Goal: Find specific page/section: Find specific page/section

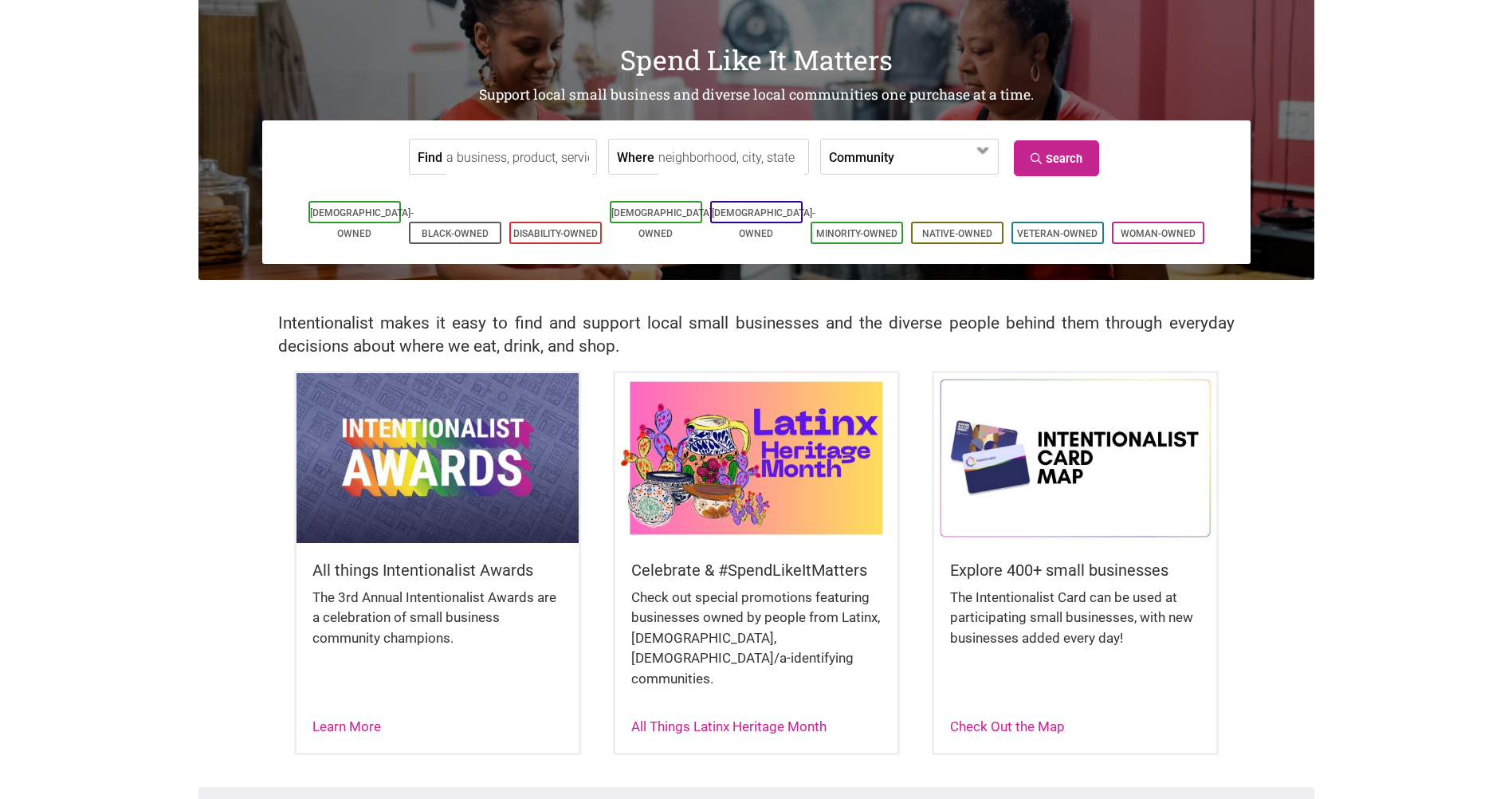
scroll to position [79, 0]
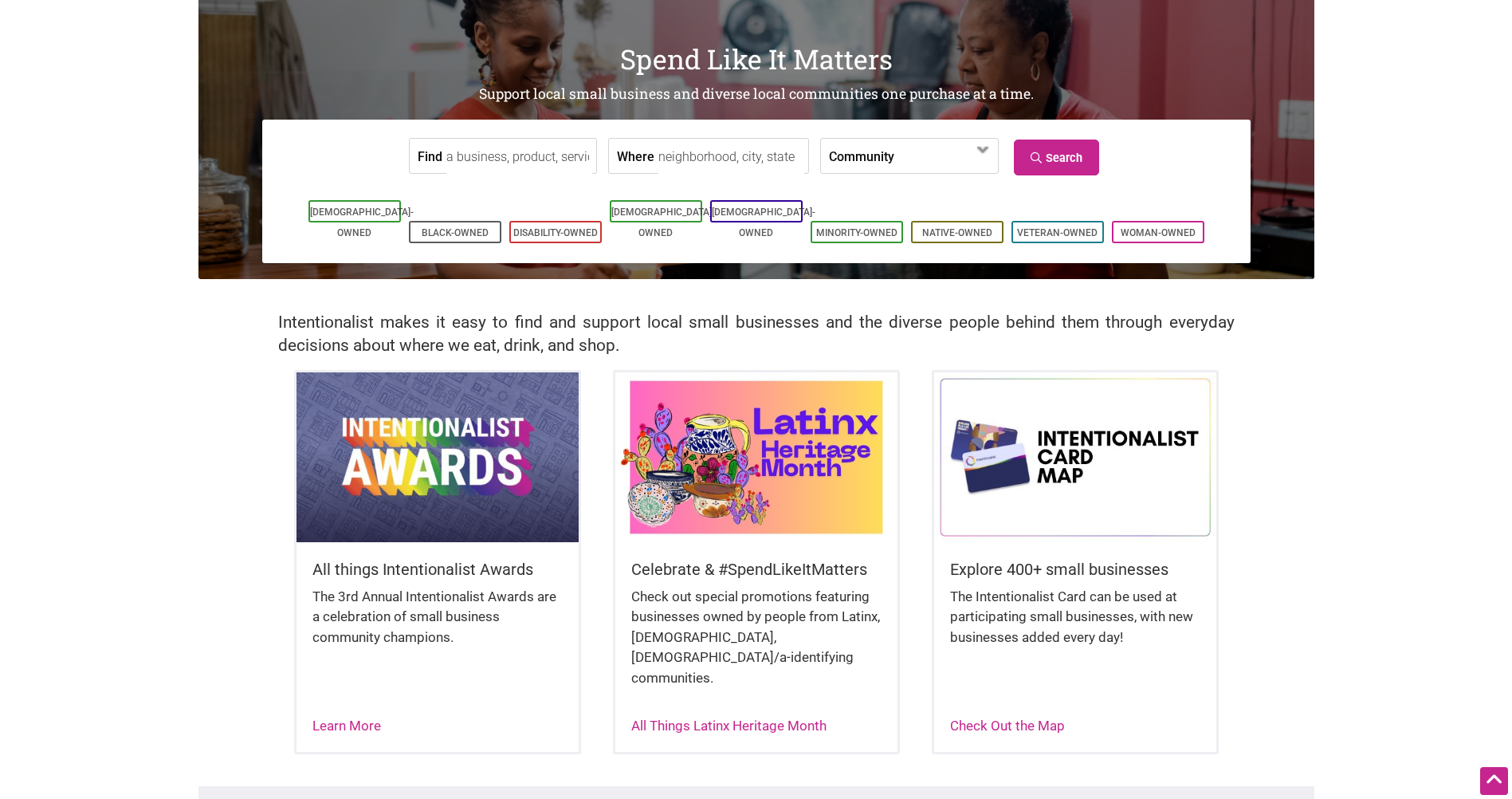
click at [538, 168] on input "Find" at bounding box center [520, 157] width 146 height 36
click at [851, 152] on label "Community" at bounding box center [862, 156] width 65 height 34
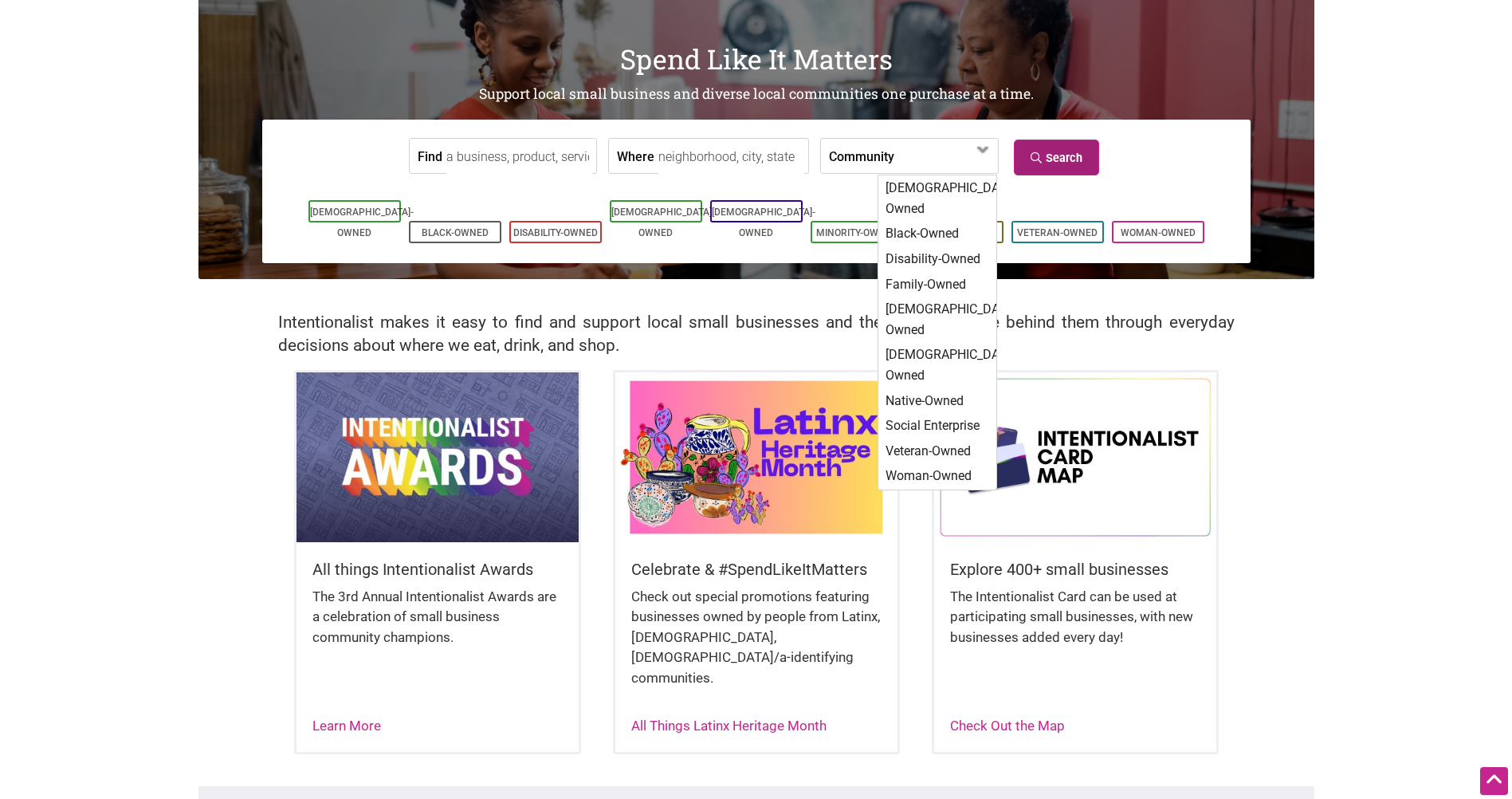
click at [1091, 154] on link "Search" at bounding box center [1056, 158] width 85 height 36
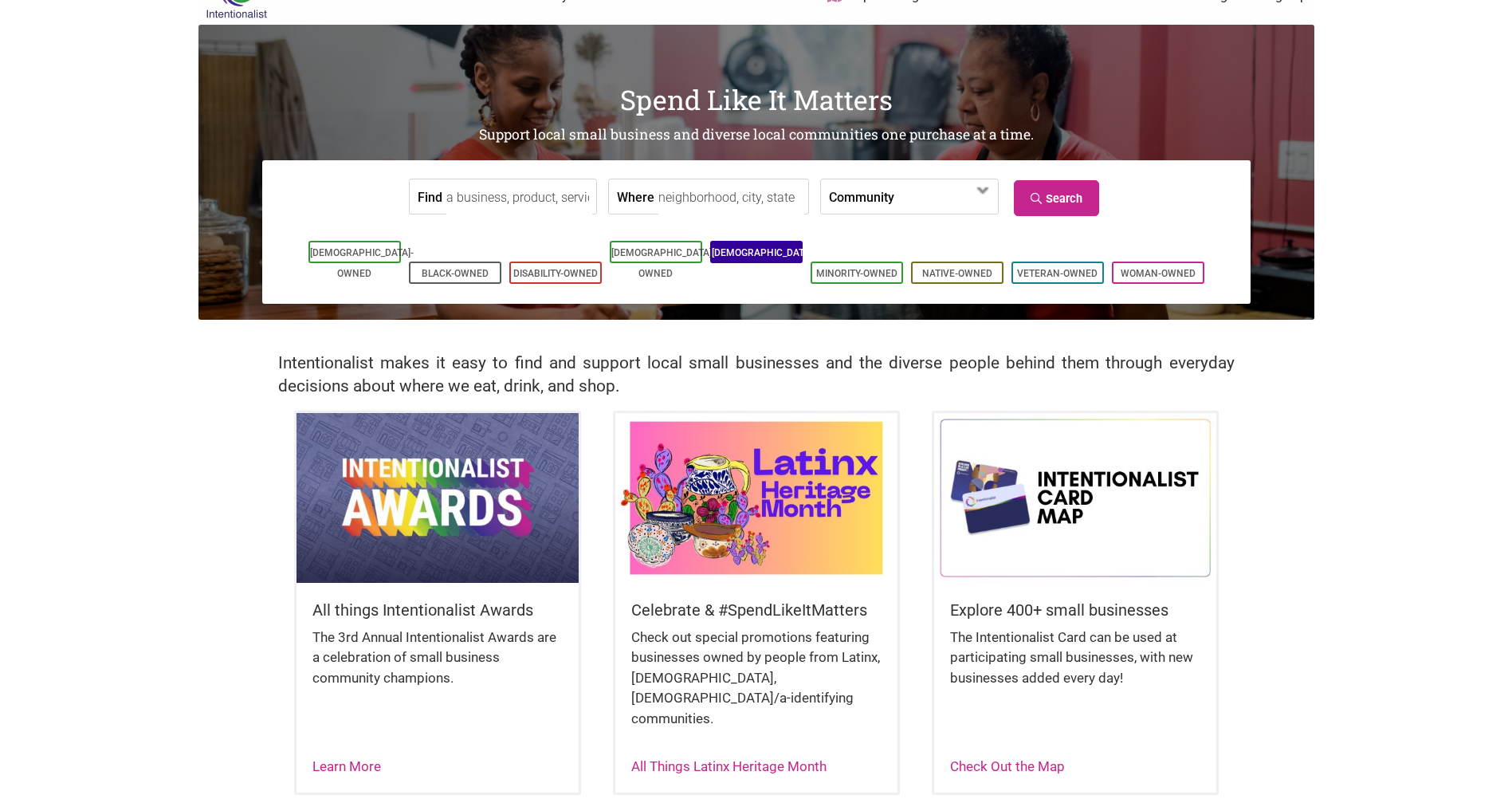
scroll to position [0, 0]
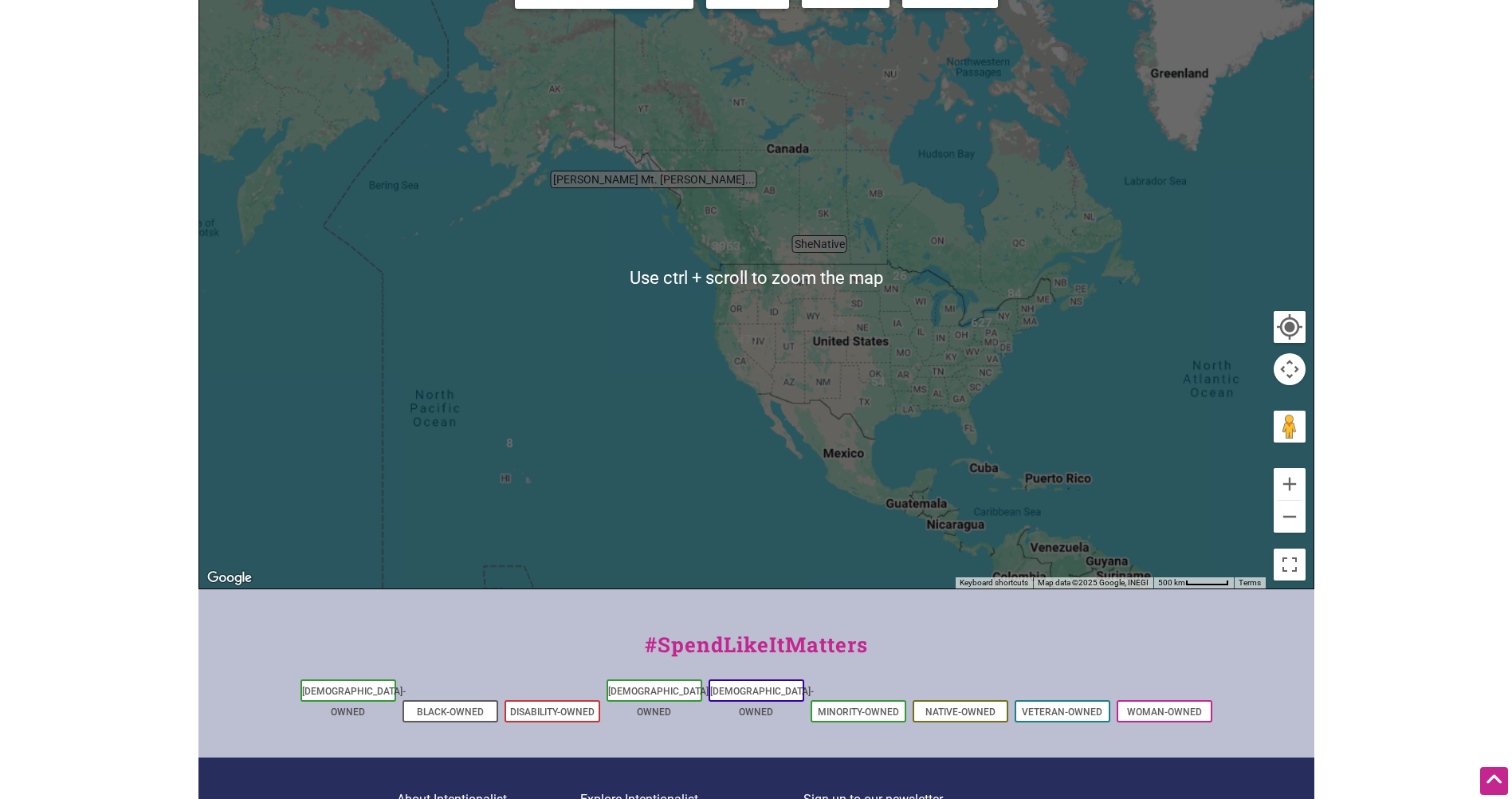
scroll to position [239, 0]
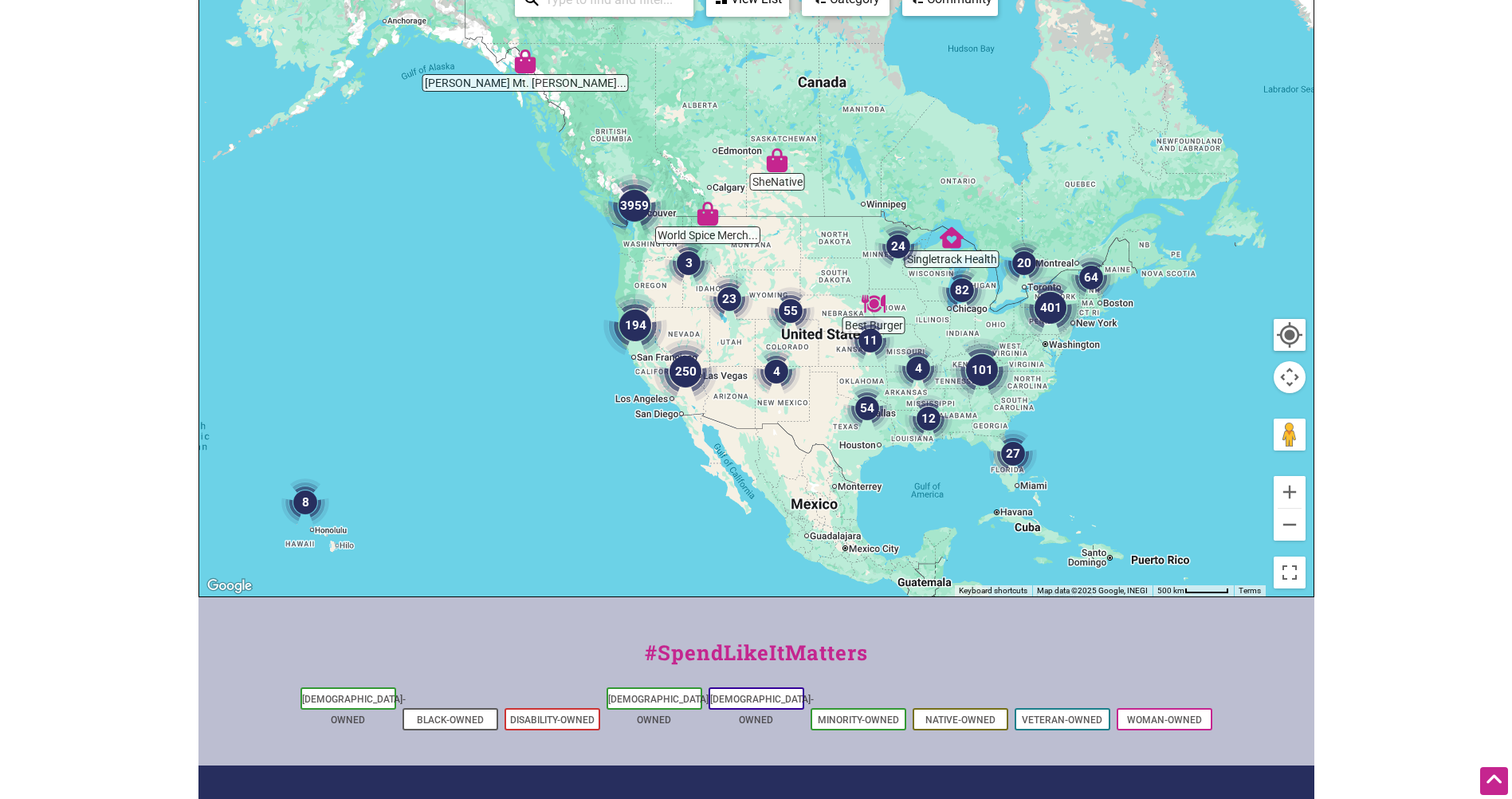
drag, startPoint x: 727, startPoint y: 320, endPoint x: 706, endPoint y: 341, distance: 29.7
click at [706, 341] on div at bounding box center [757, 287] width 1114 height 621
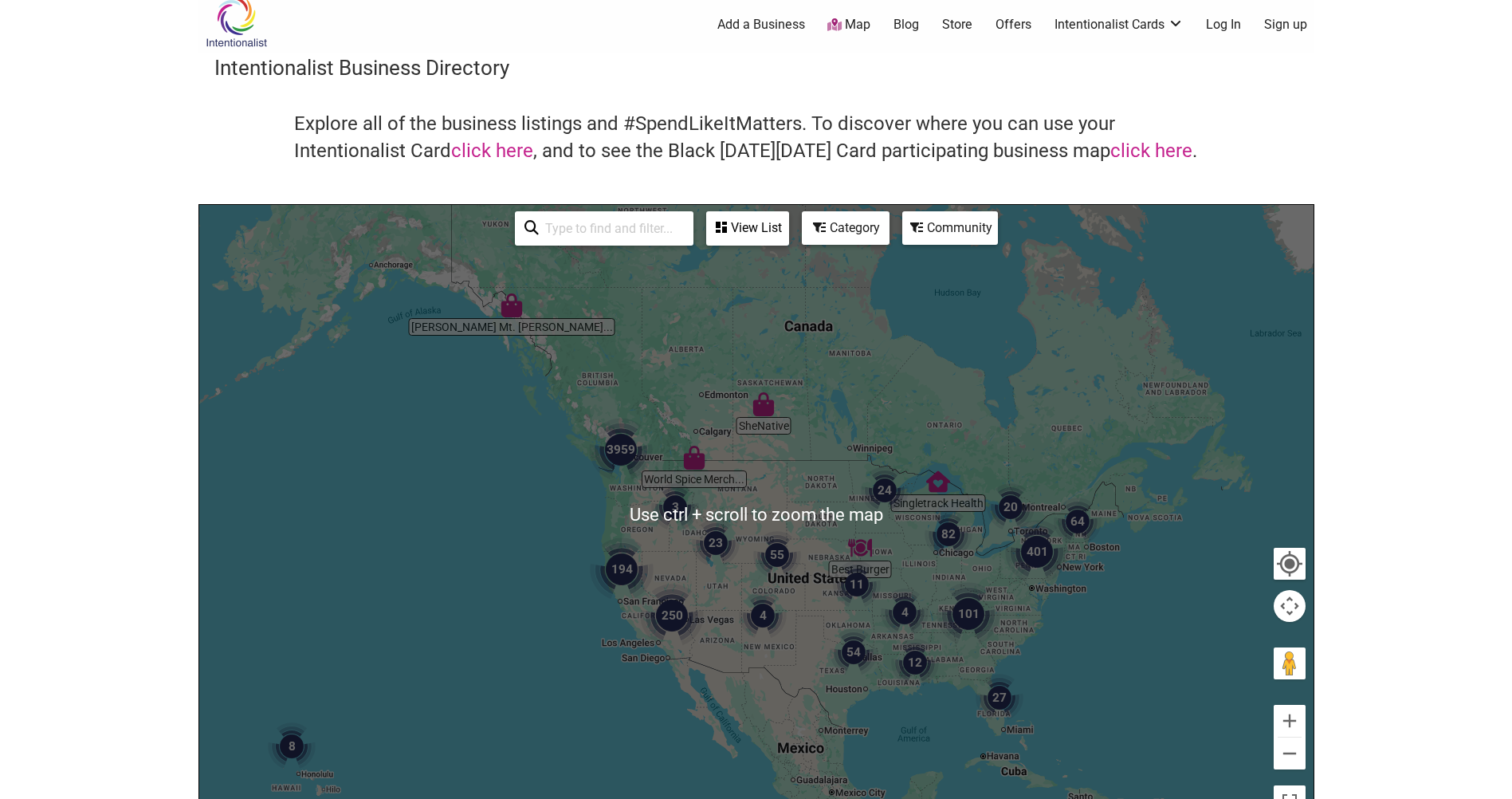
scroll to position [0, 0]
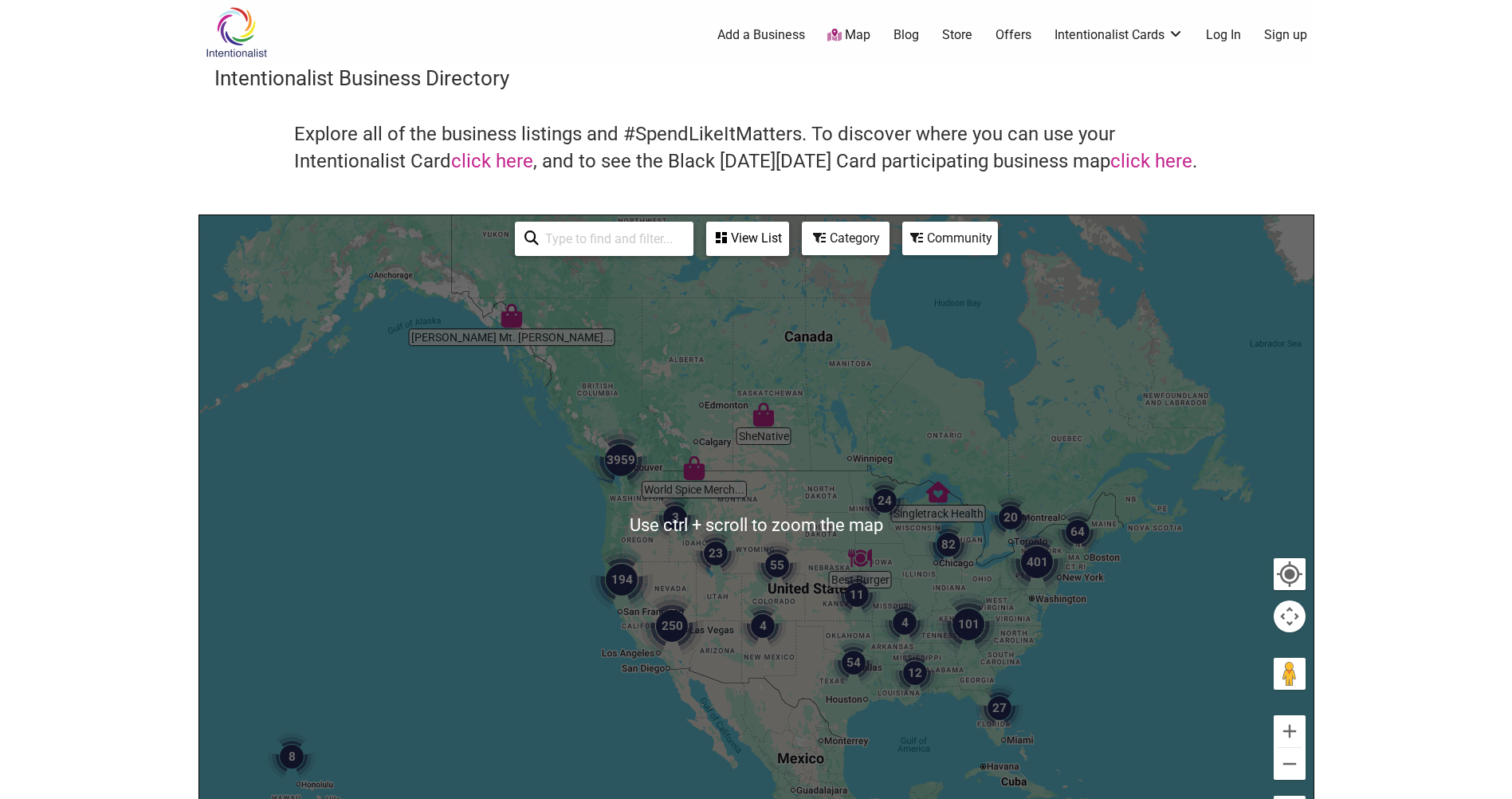
click at [647, 502] on div at bounding box center [757, 526] width 1114 height 621
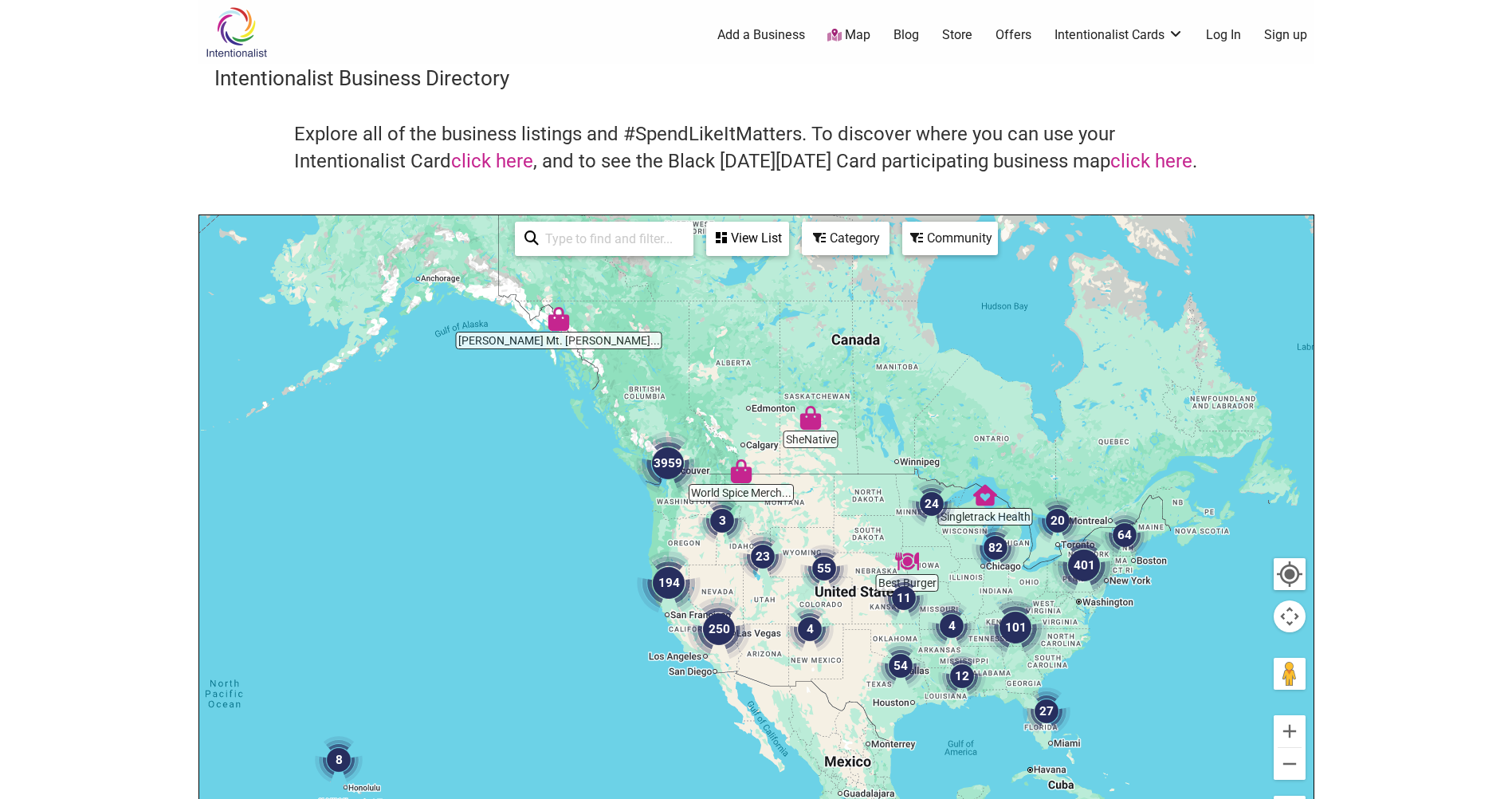
drag, startPoint x: 654, startPoint y: 481, endPoint x: 734, endPoint y: 481, distance: 80.0
click at [734, 482] on div at bounding box center [757, 526] width 1114 height 621
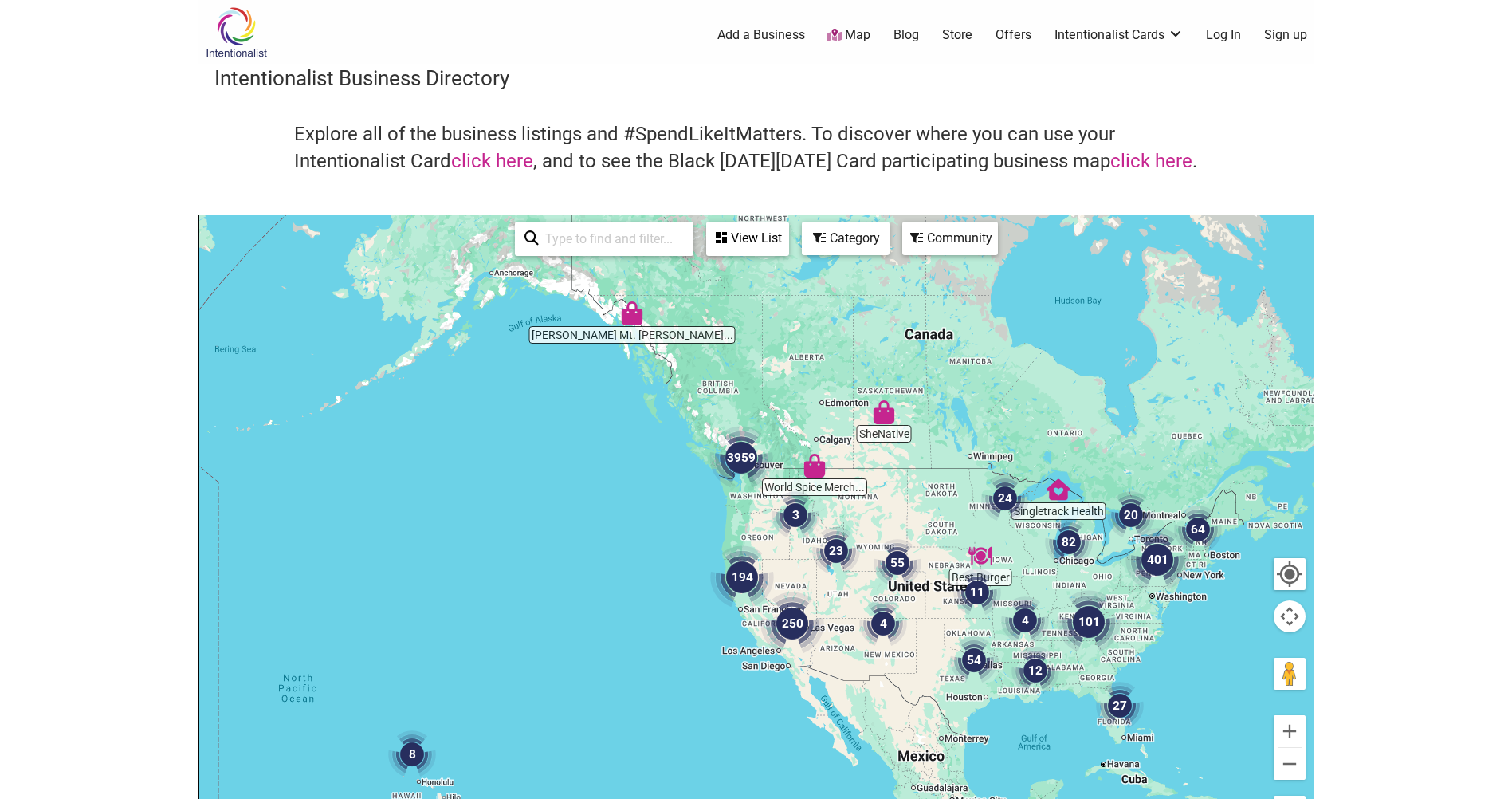
click at [709, 462] on img "3959" at bounding box center [741, 458] width 64 height 64
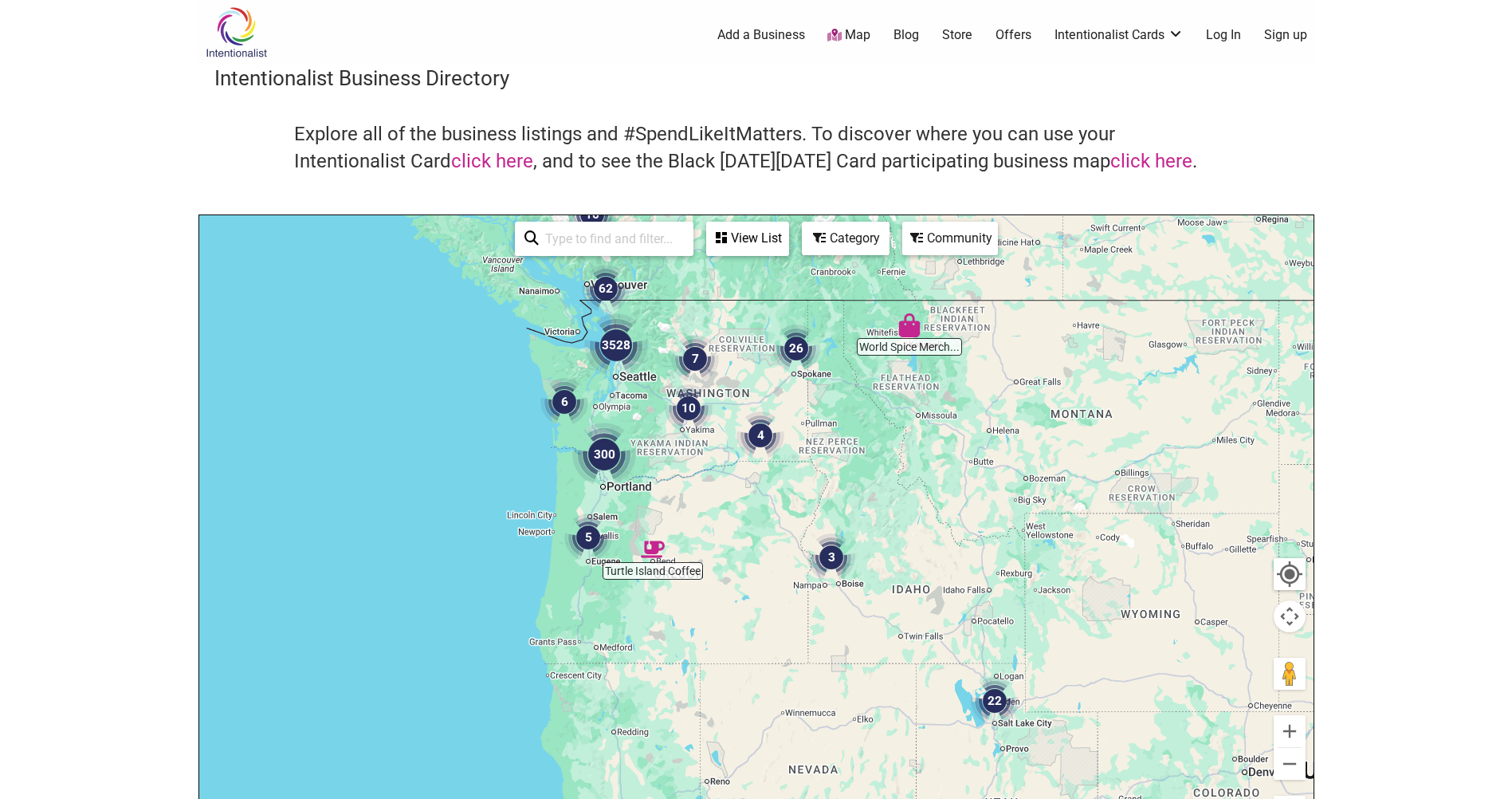
drag, startPoint x: 711, startPoint y: 516, endPoint x: 567, endPoint y: 399, distance: 185.5
click at [548, 417] on img "6" at bounding box center [565, 402] width 47 height 47
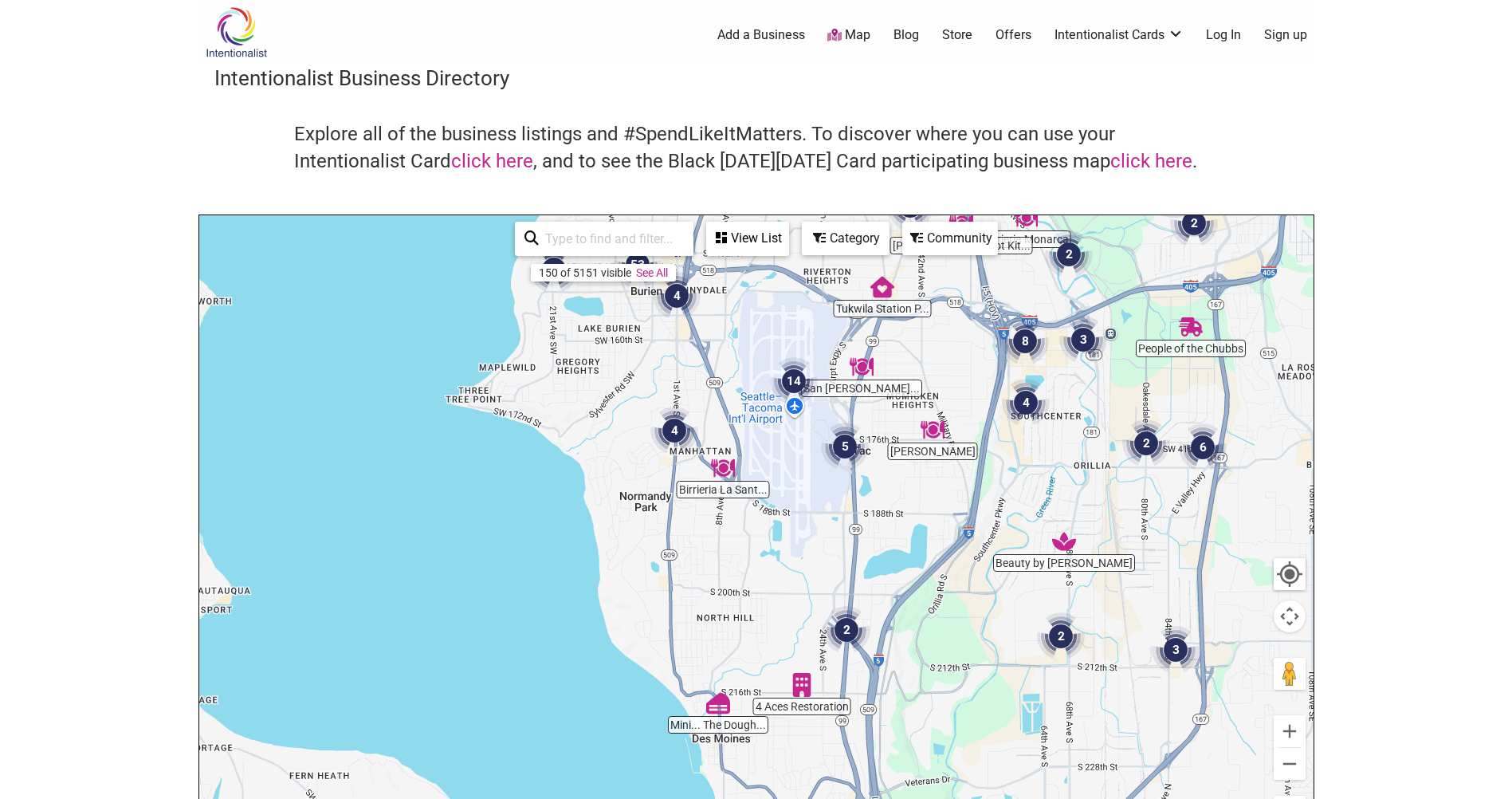
drag, startPoint x: 761, startPoint y: 490, endPoint x: 646, endPoint y: 380, distance: 159.1
click at [646, 380] on div "To navigate, press the arrow keys." at bounding box center [757, 526] width 1114 height 621
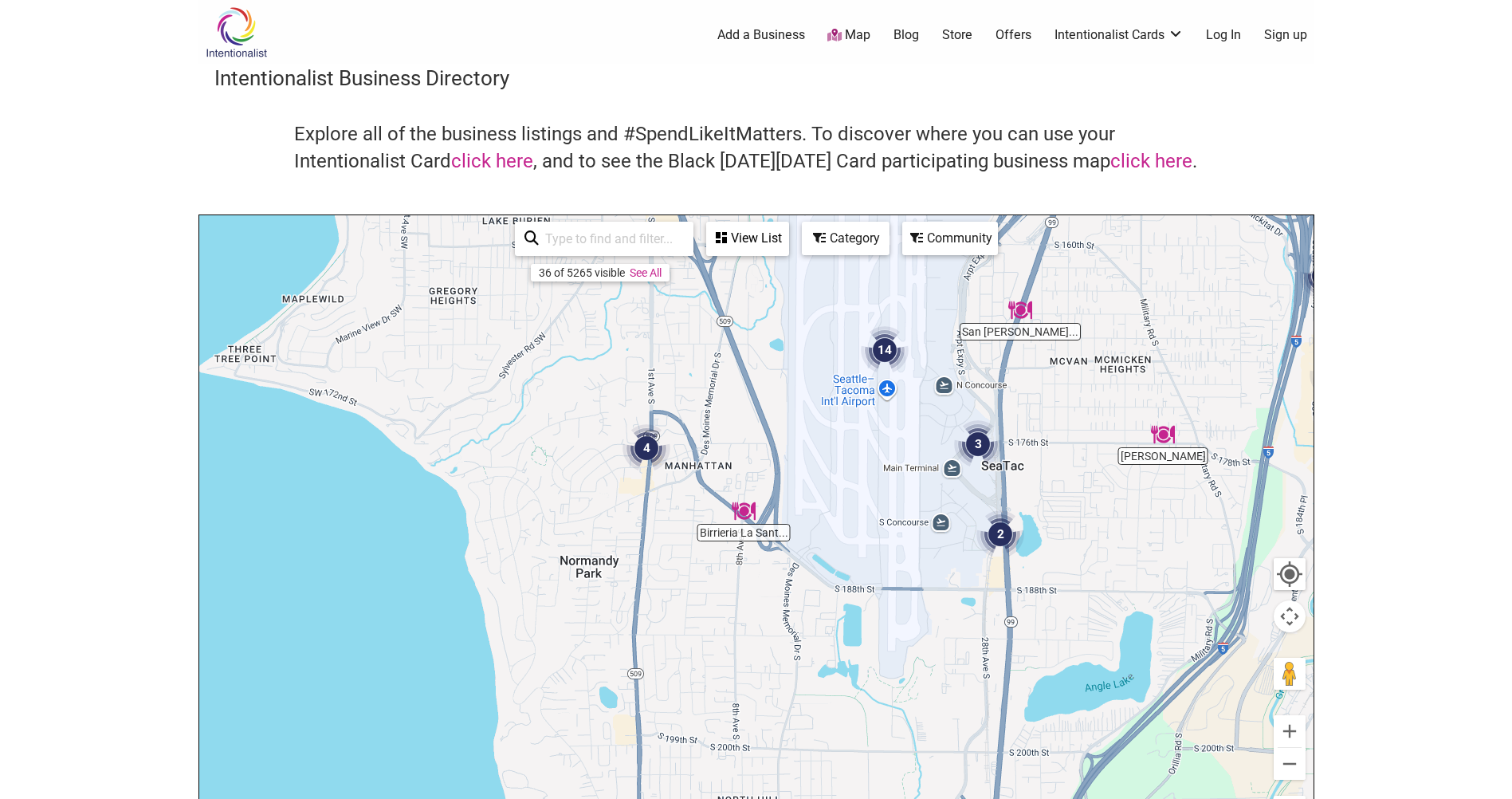
drag, startPoint x: 699, startPoint y: 439, endPoint x: 740, endPoint y: 499, distance: 72.7
click at [740, 499] on div "To navigate, press the arrow keys." at bounding box center [757, 526] width 1114 height 621
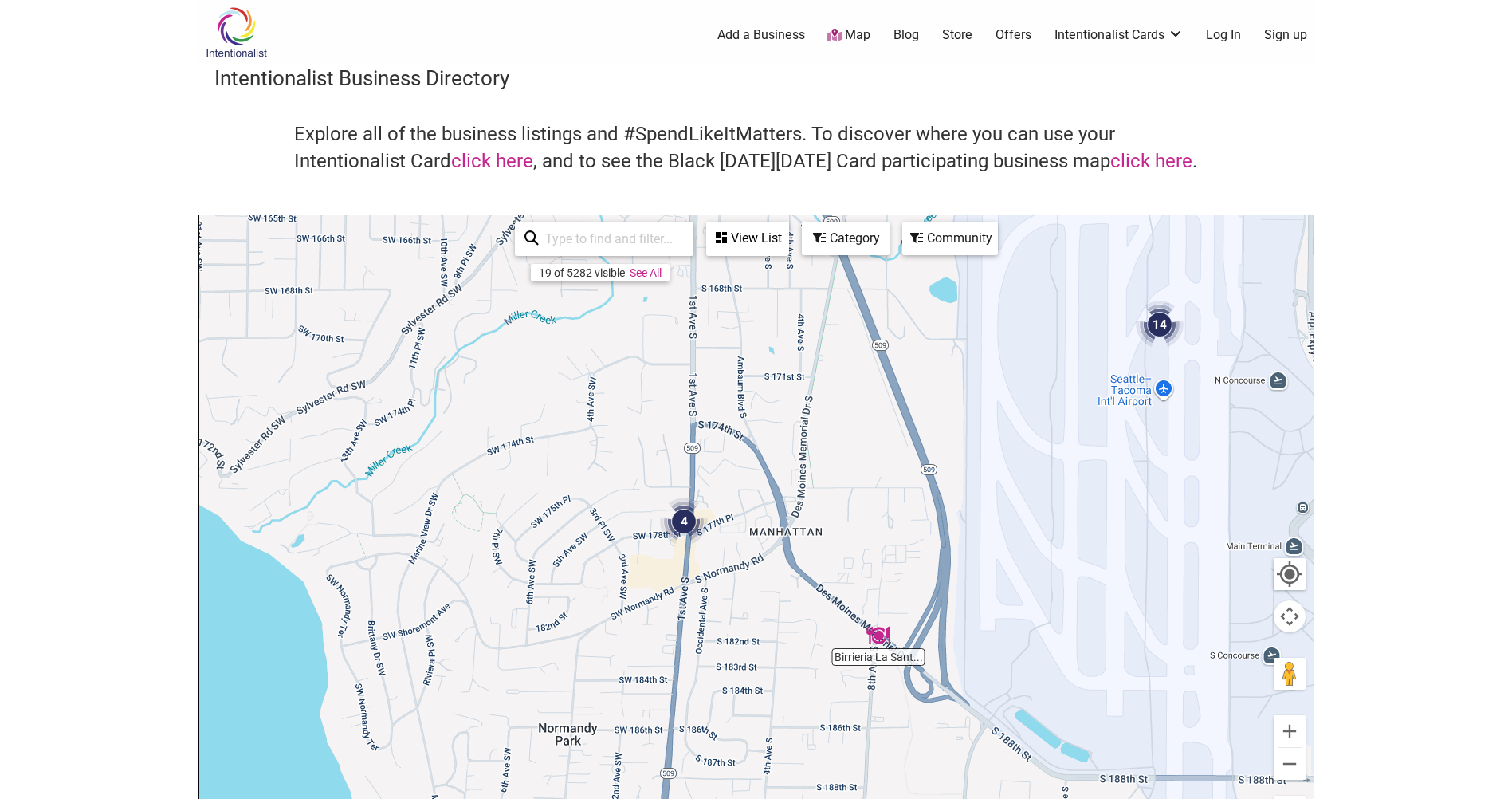
click at [693, 526] on img "4" at bounding box center [684, 521] width 47 height 47
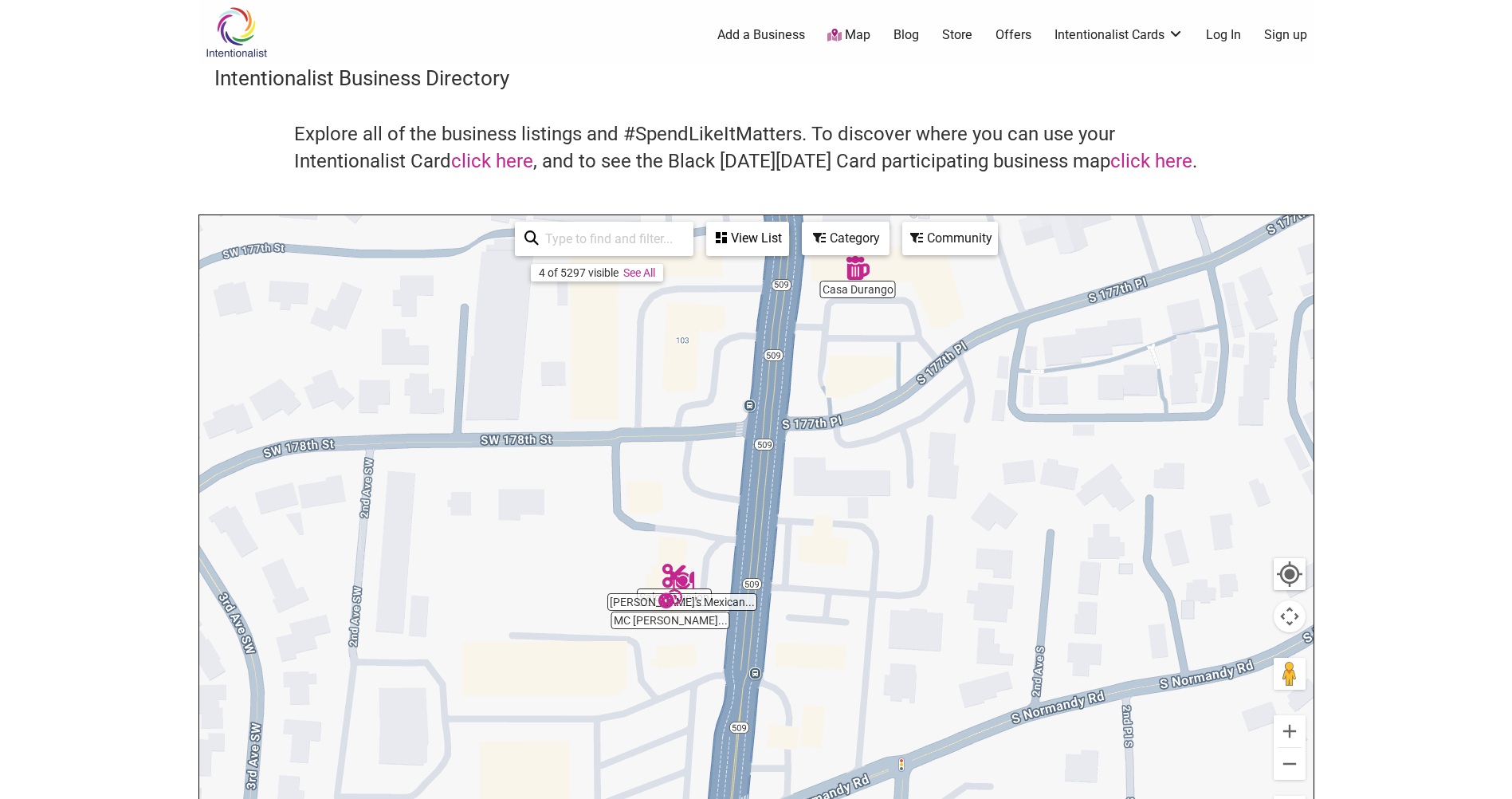
drag, startPoint x: 857, startPoint y: 487, endPoint x: 857, endPoint y: 454, distance: 33.0
click at [860, 465] on div "To navigate, press the arrow keys." at bounding box center [757, 526] width 1114 height 621
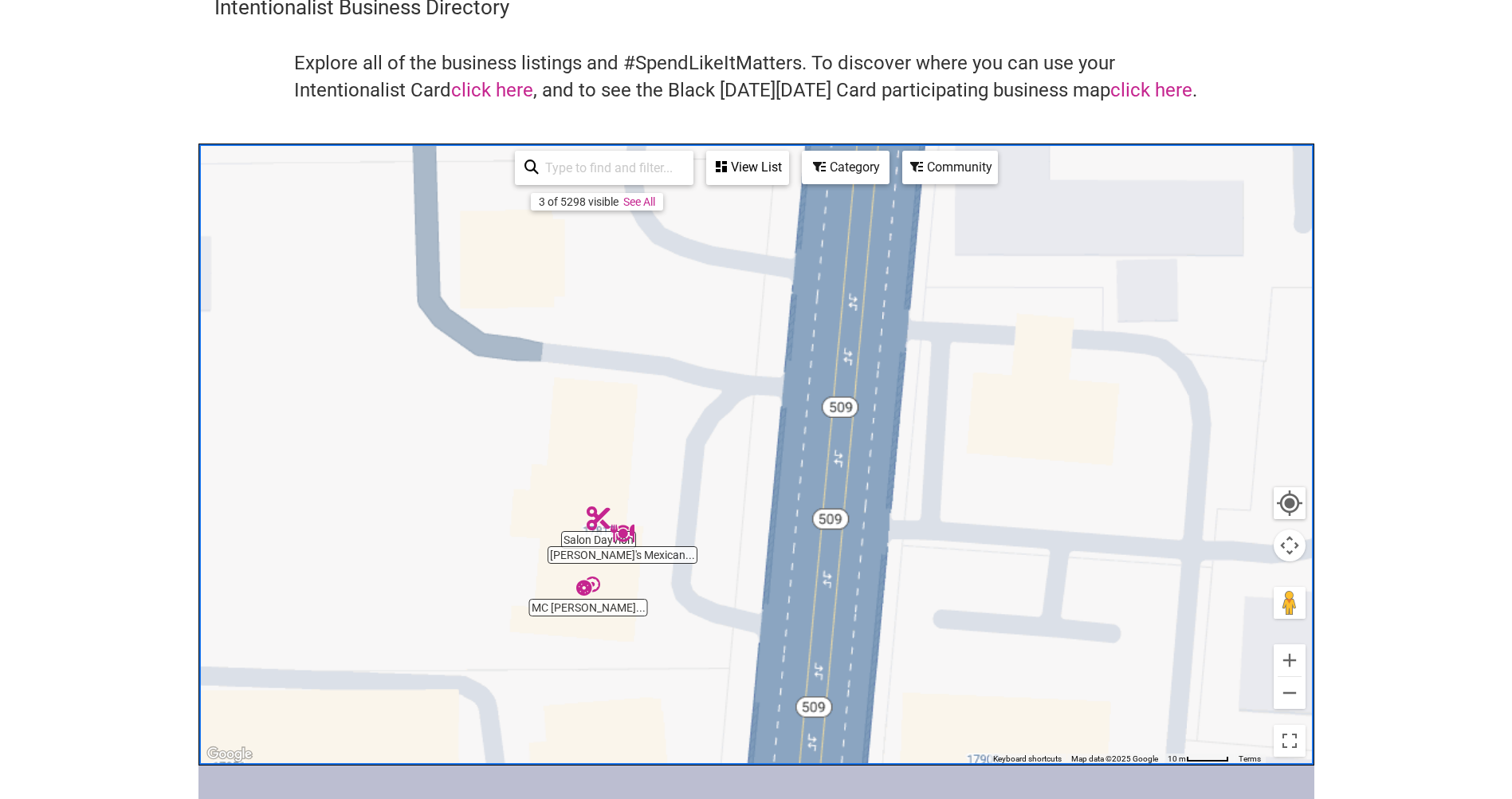
scroll to position [79, 0]
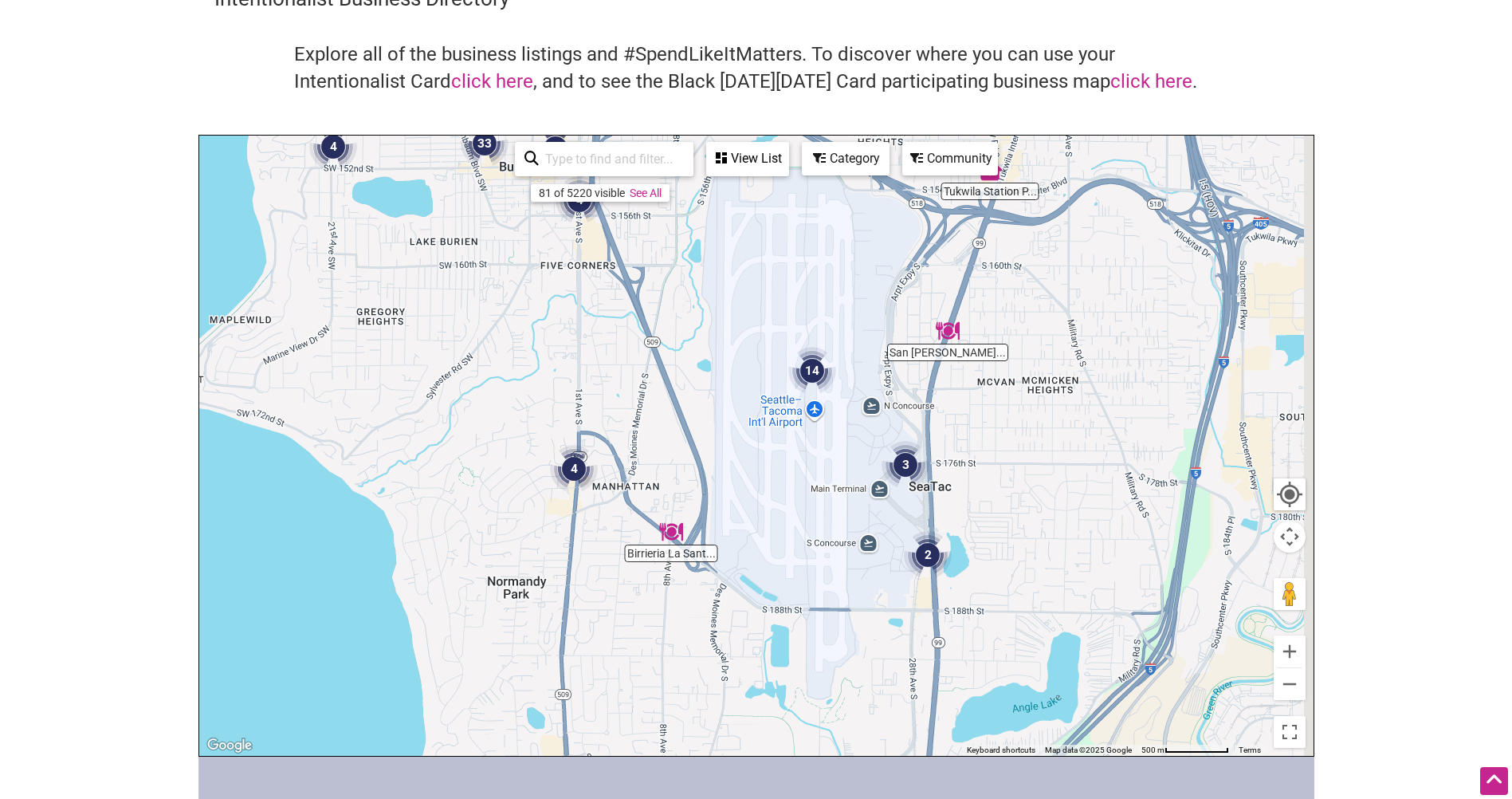
drag, startPoint x: 778, startPoint y: 484, endPoint x: 670, endPoint y: 484, distance: 108.0
click at [672, 484] on div "To navigate, press the arrow keys." at bounding box center [757, 446] width 1114 height 621
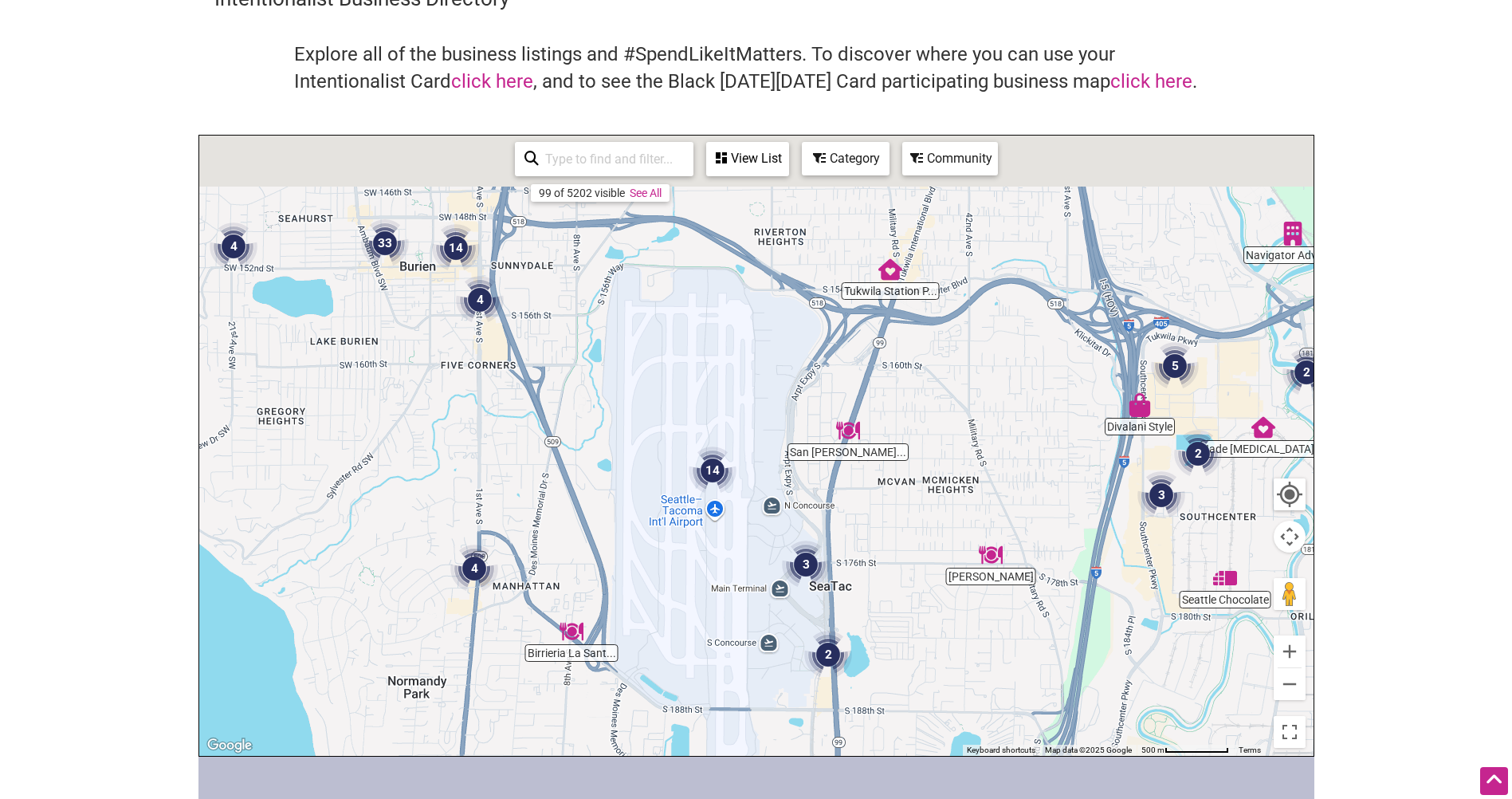
drag, startPoint x: 901, startPoint y: 259, endPoint x: 889, endPoint y: 462, distance: 203.4
click at [889, 462] on div "To navigate, press the arrow keys." at bounding box center [757, 446] width 1114 height 621
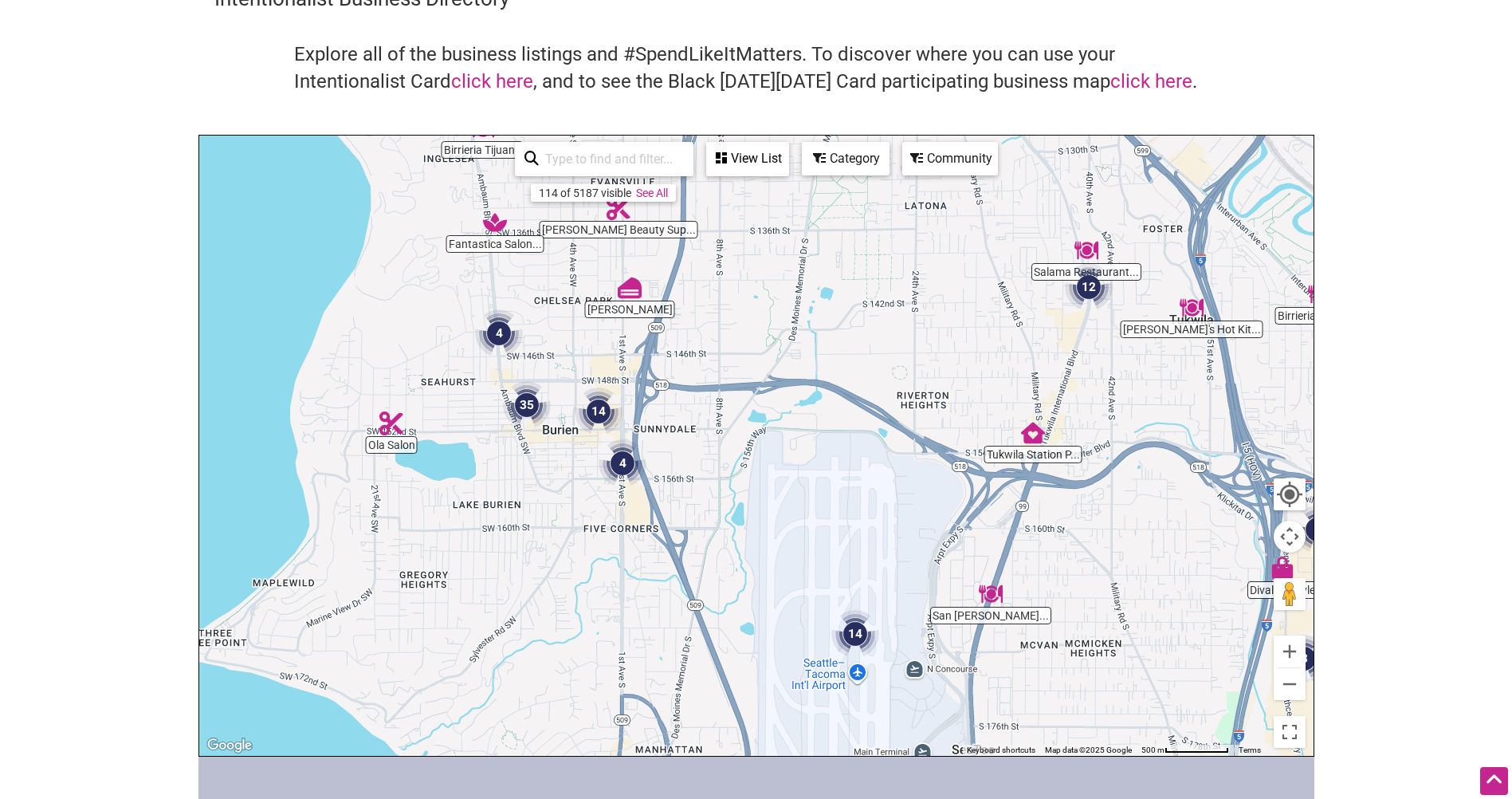
drag, startPoint x: 713, startPoint y: 515, endPoint x: 903, endPoint y: 472, distance: 194.8
click at [903, 472] on div "To navigate, press the arrow keys." at bounding box center [757, 446] width 1114 height 621
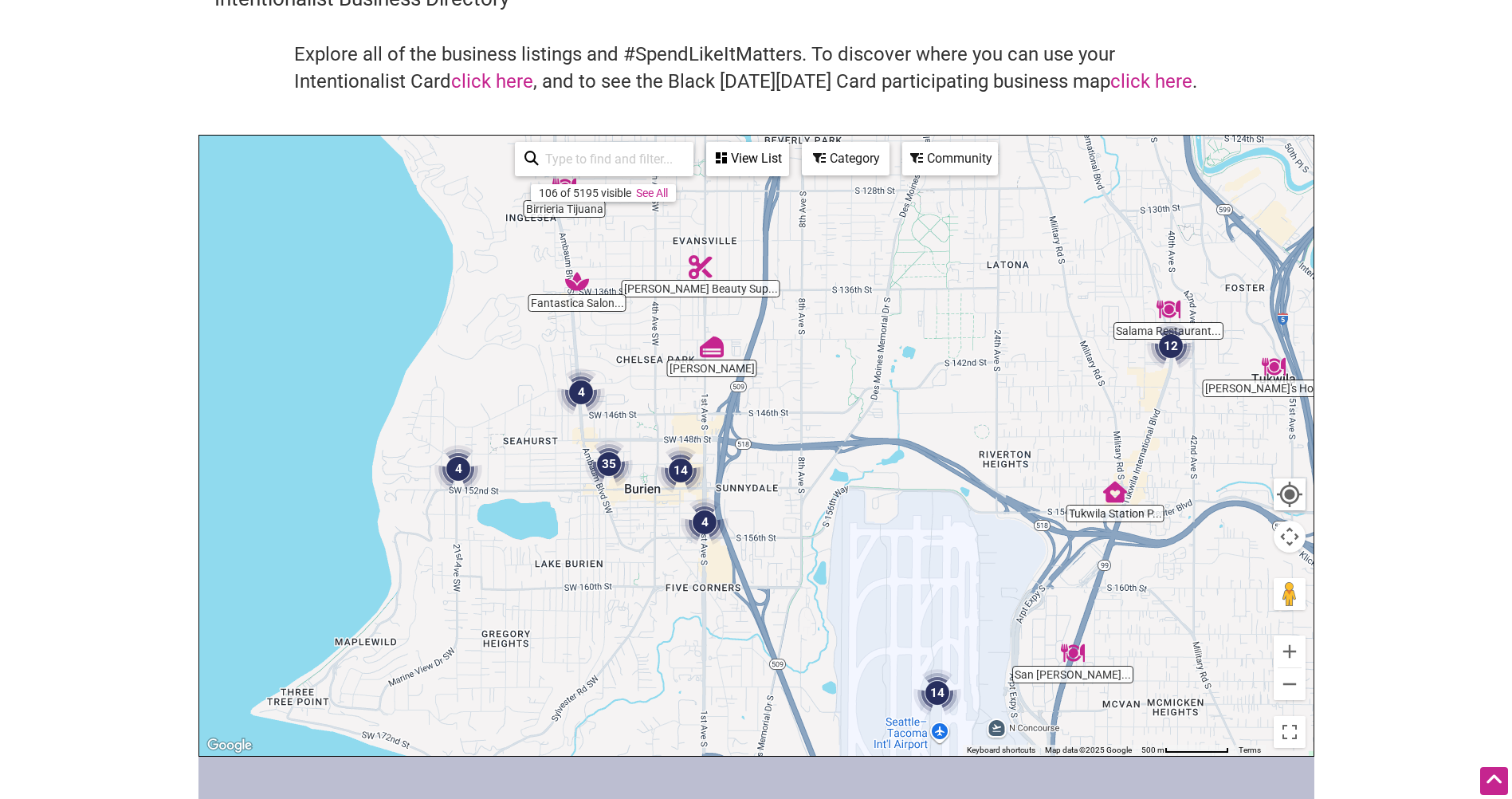
drag, startPoint x: 840, startPoint y: 498, endPoint x: 868, endPoint y: 524, distance: 38.2
click at [868, 524] on div "To navigate, press the arrow keys." at bounding box center [757, 446] width 1114 height 621
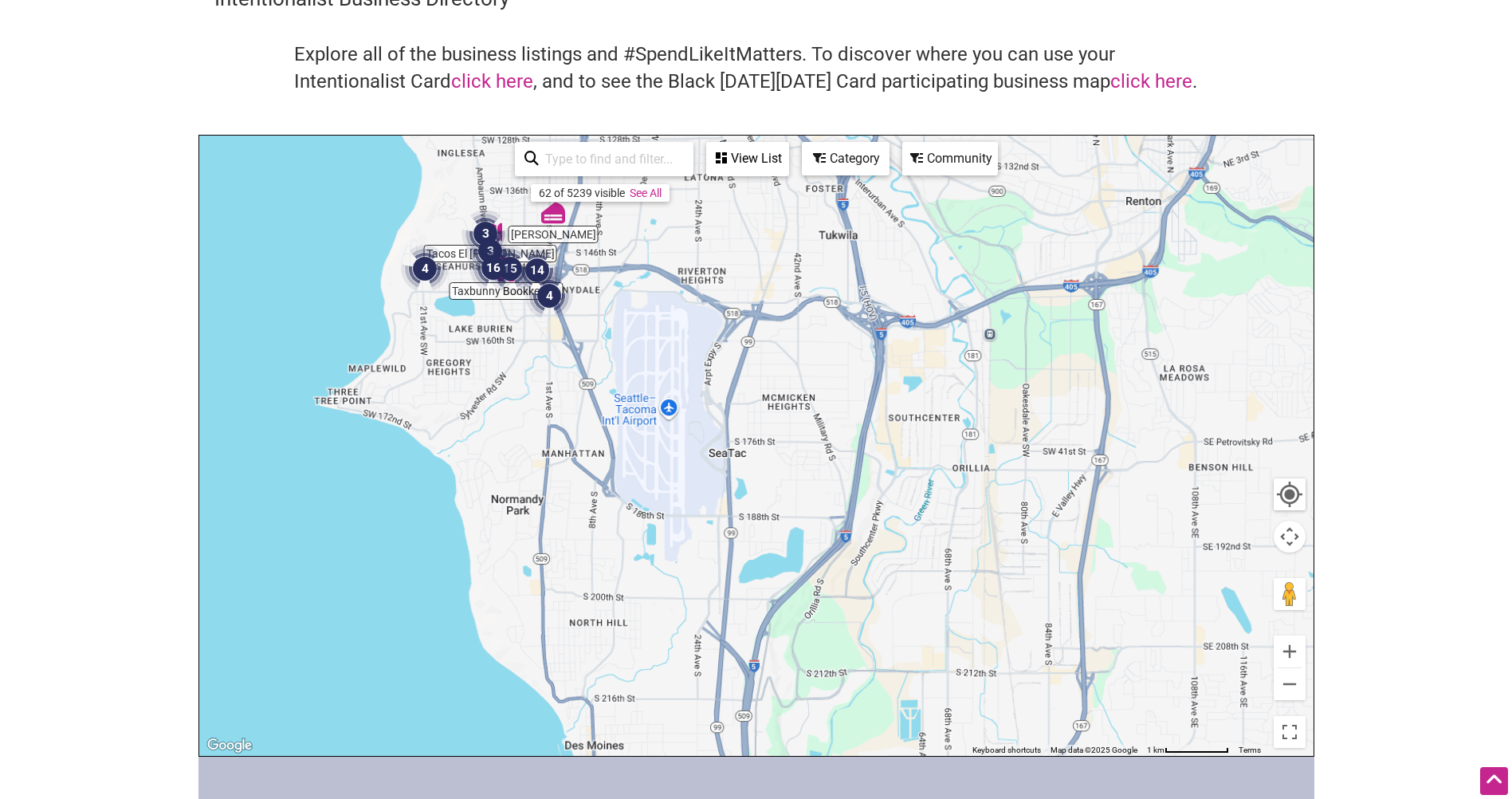
drag, startPoint x: 1039, startPoint y: 535, endPoint x: 641, endPoint y: 292, distance: 466.3
click at [650, 291] on div "To navigate, press the arrow keys." at bounding box center [757, 446] width 1114 height 621
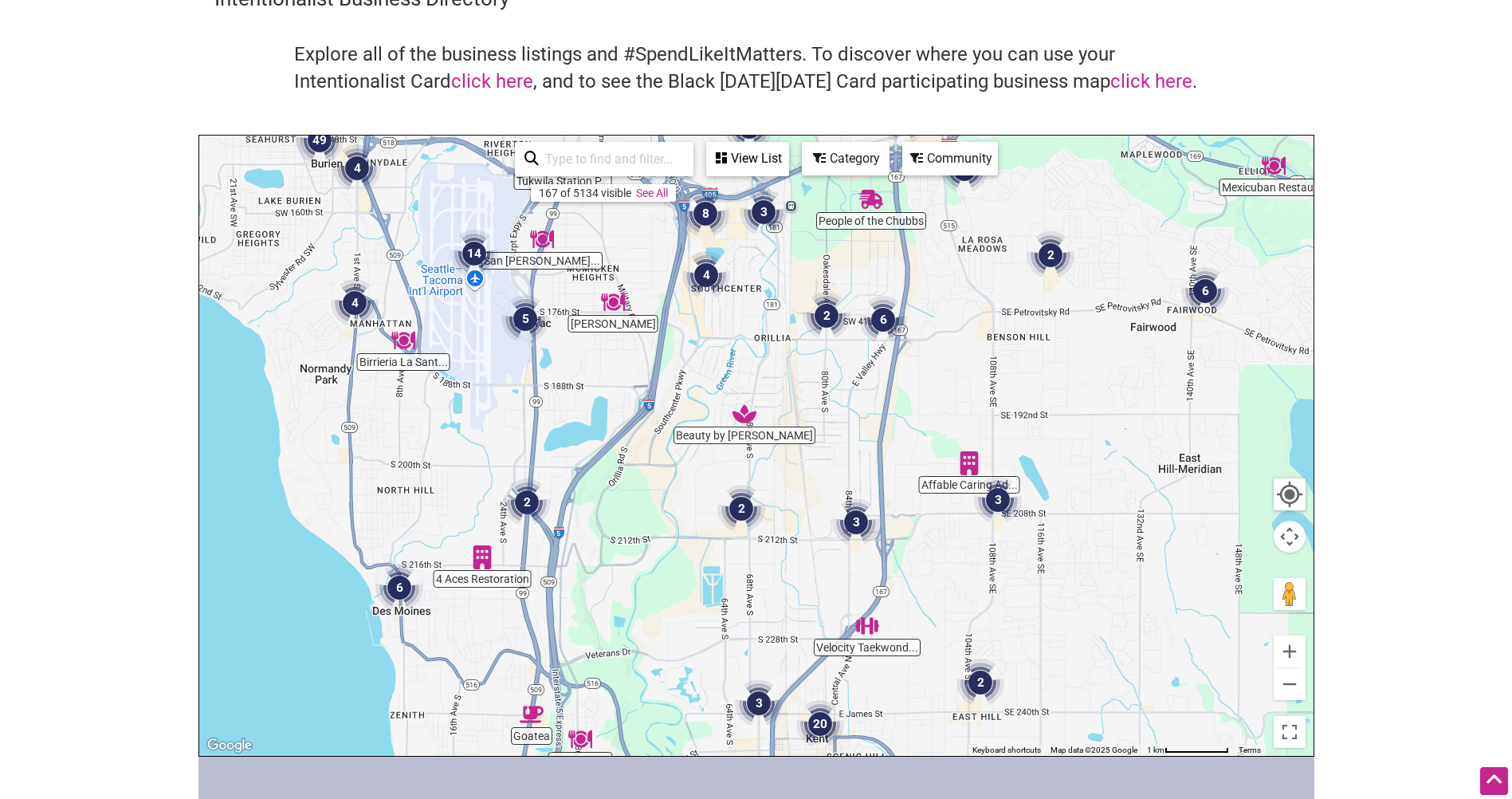
drag, startPoint x: 701, startPoint y: 393, endPoint x: 808, endPoint y: 390, distance: 107.0
click at [803, 390] on div "To navigate, press the arrow keys." at bounding box center [757, 446] width 1114 height 621
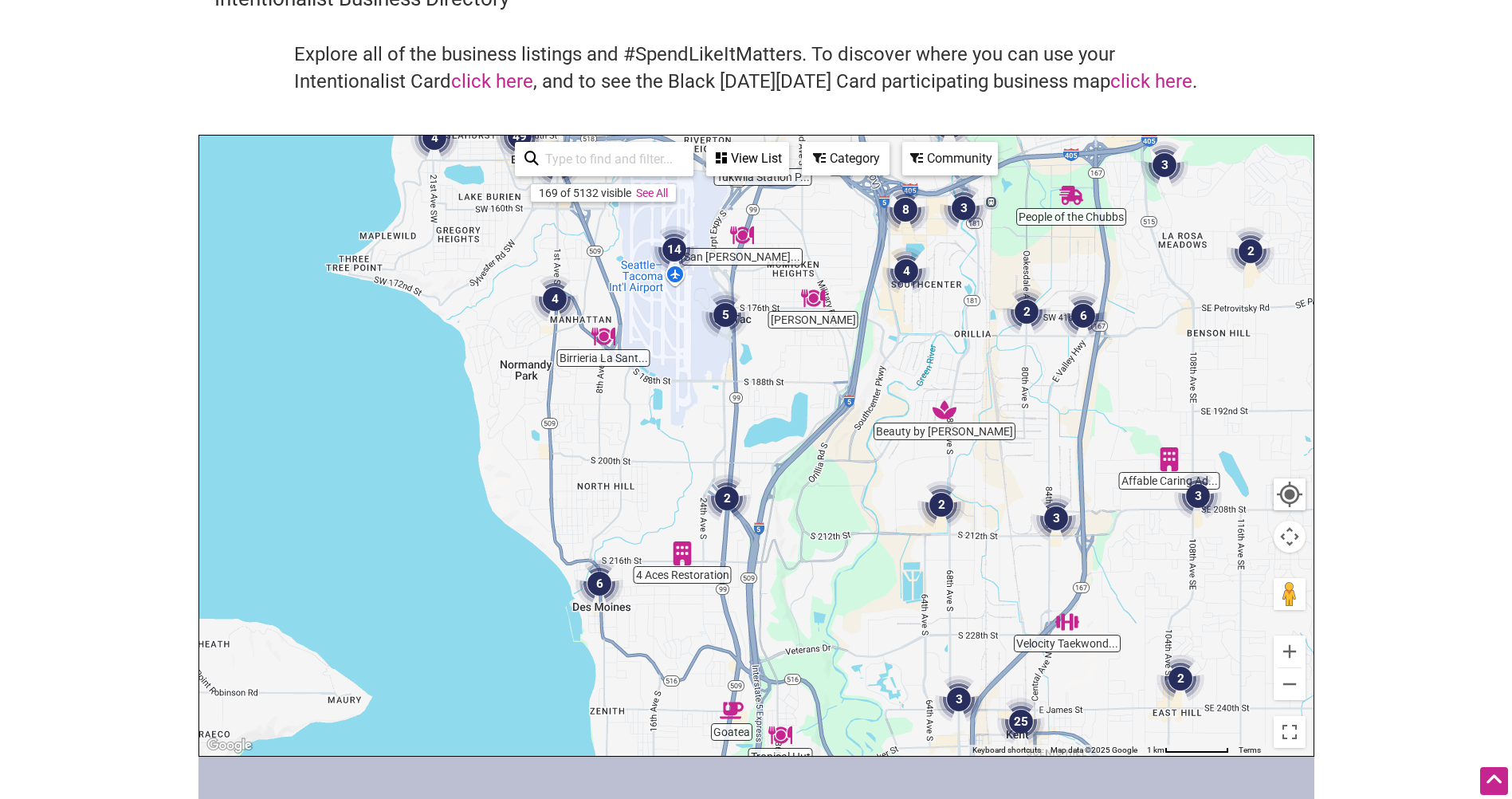
drag, startPoint x: 765, startPoint y: 462, endPoint x: 772, endPoint y: 417, distance: 45.5
click at [772, 418] on div "To navigate, press the arrow keys." at bounding box center [757, 446] width 1114 height 621
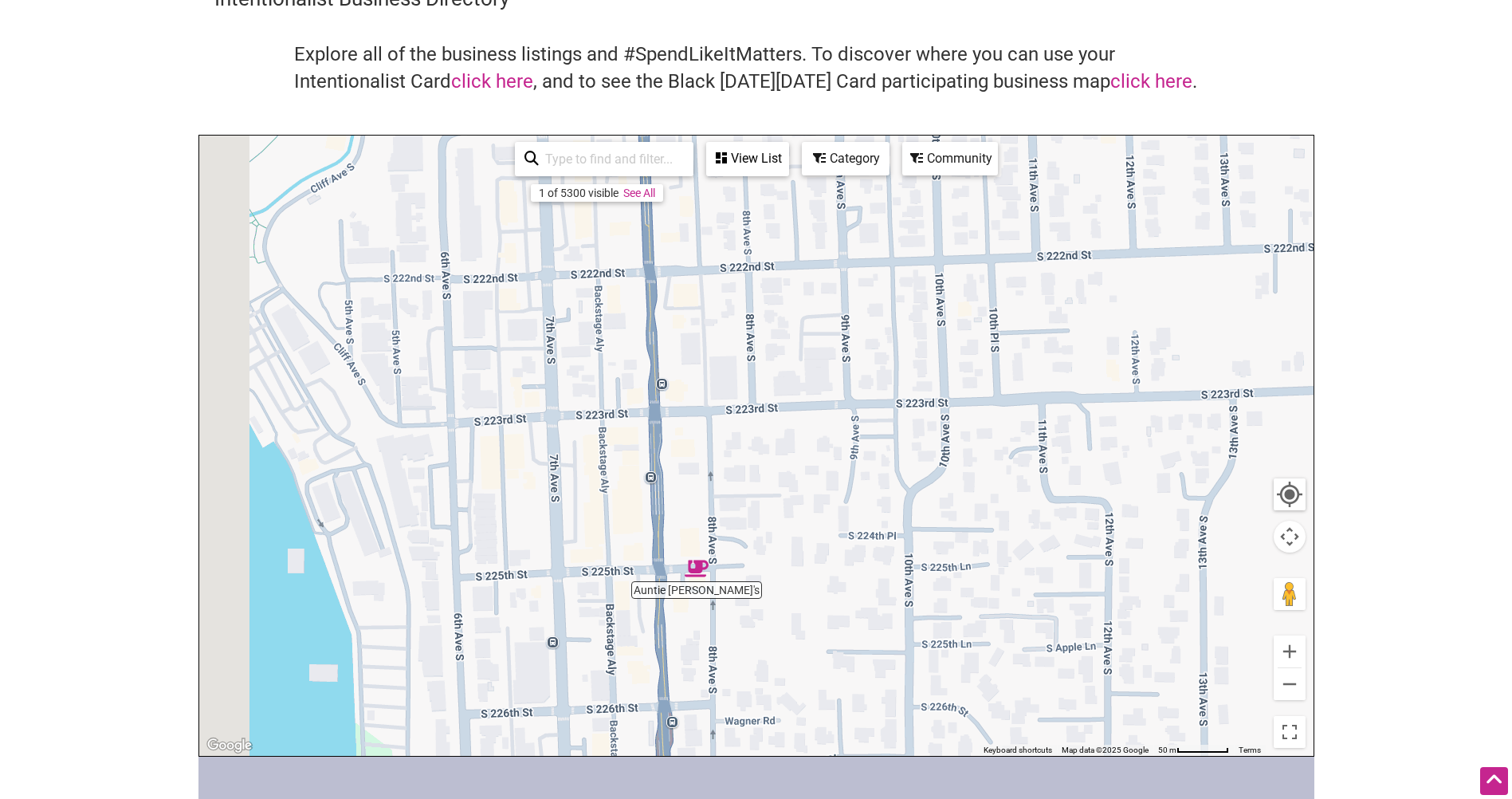
drag, startPoint x: 488, startPoint y: 368, endPoint x: 1013, endPoint y: 457, distance: 532.5
click at [1013, 457] on div "To navigate, press the arrow keys." at bounding box center [757, 446] width 1114 height 621
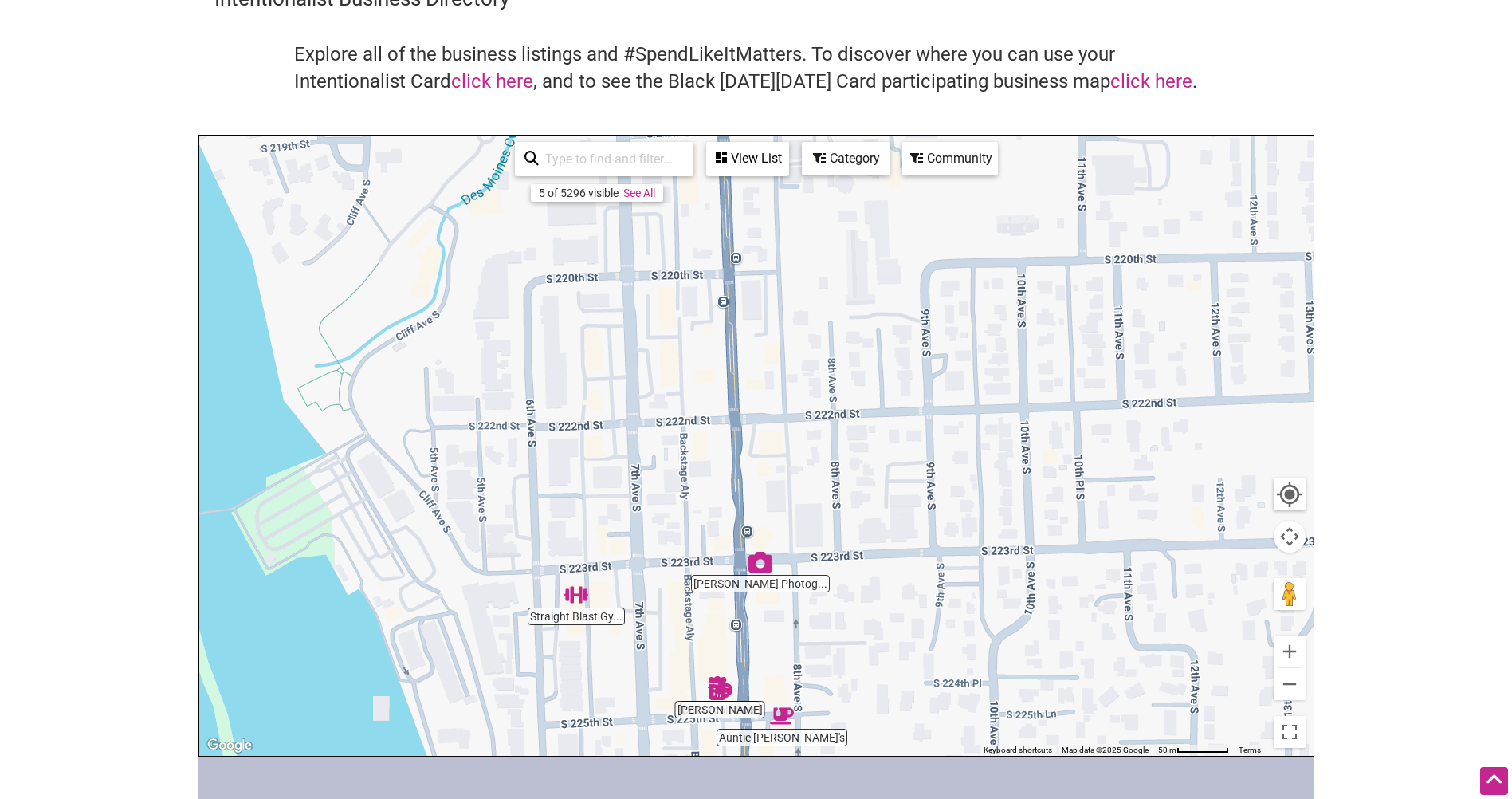
drag, startPoint x: 704, startPoint y: 376, endPoint x: 755, endPoint y: 565, distance: 195.8
click at [755, 565] on div "To navigate, press the arrow keys." at bounding box center [757, 446] width 1114 height 621
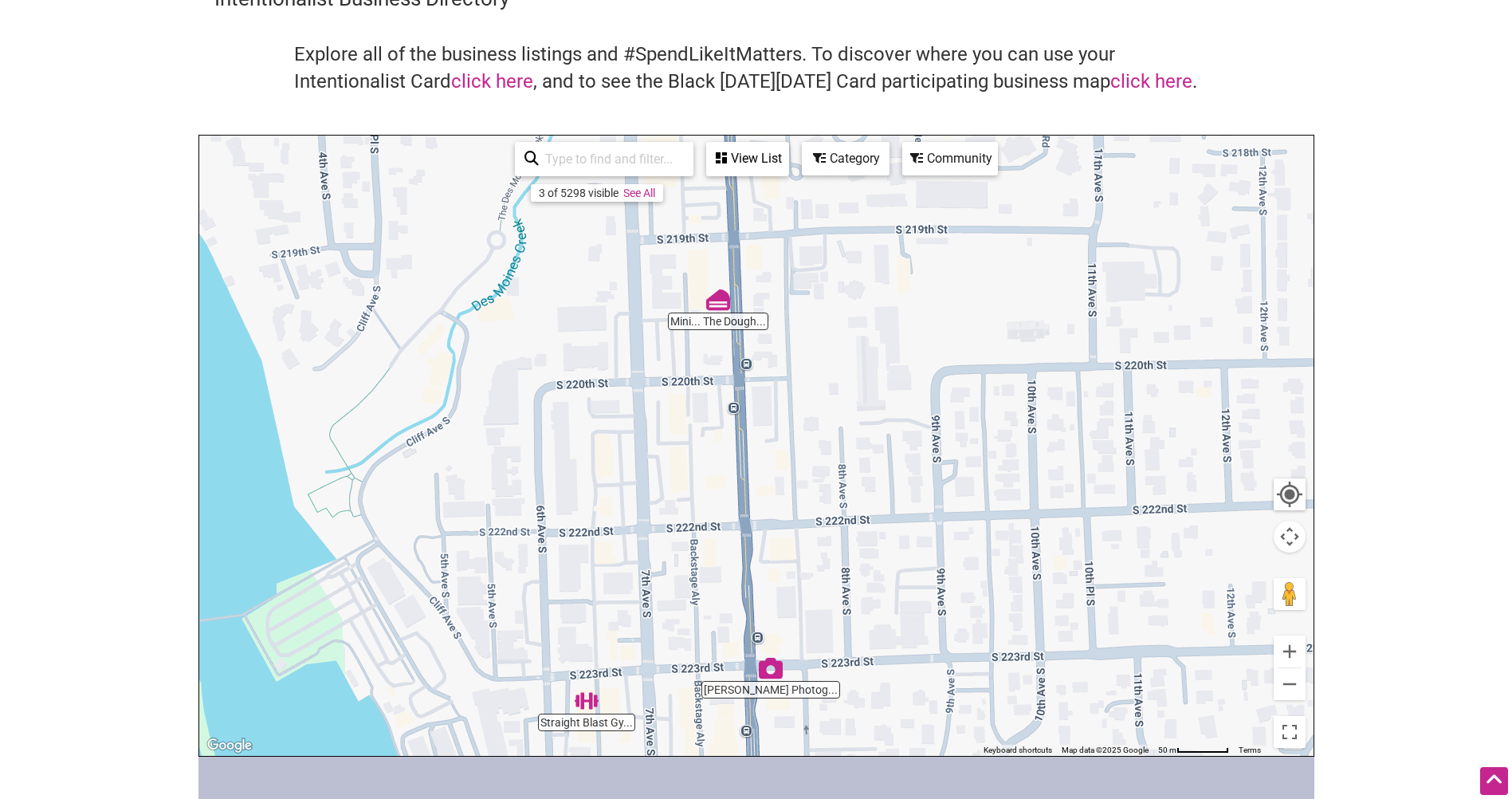
drag, startPoint x: 656, startPoint y: 606, endPoint x: 635, endPoint y: 585, distance: 29.7
click at [646, 564] on div "To navigate, press the arrow keys." at bounding box center [757, 446] width 1114 height 621
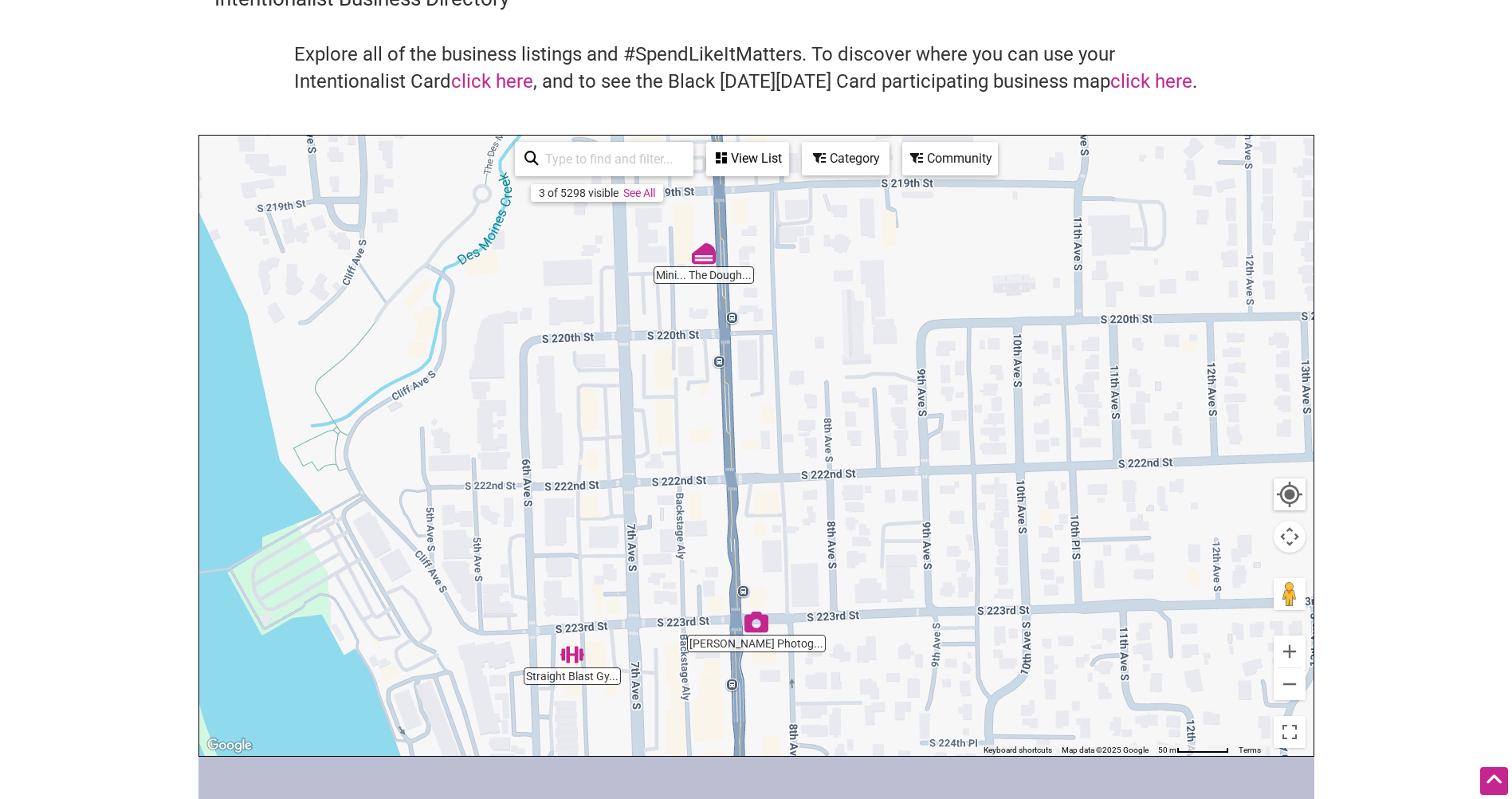
click at [568, 659] on img "Straight Blast Gym Des Moines" at bounding box center [572, 654] width 24 height 24
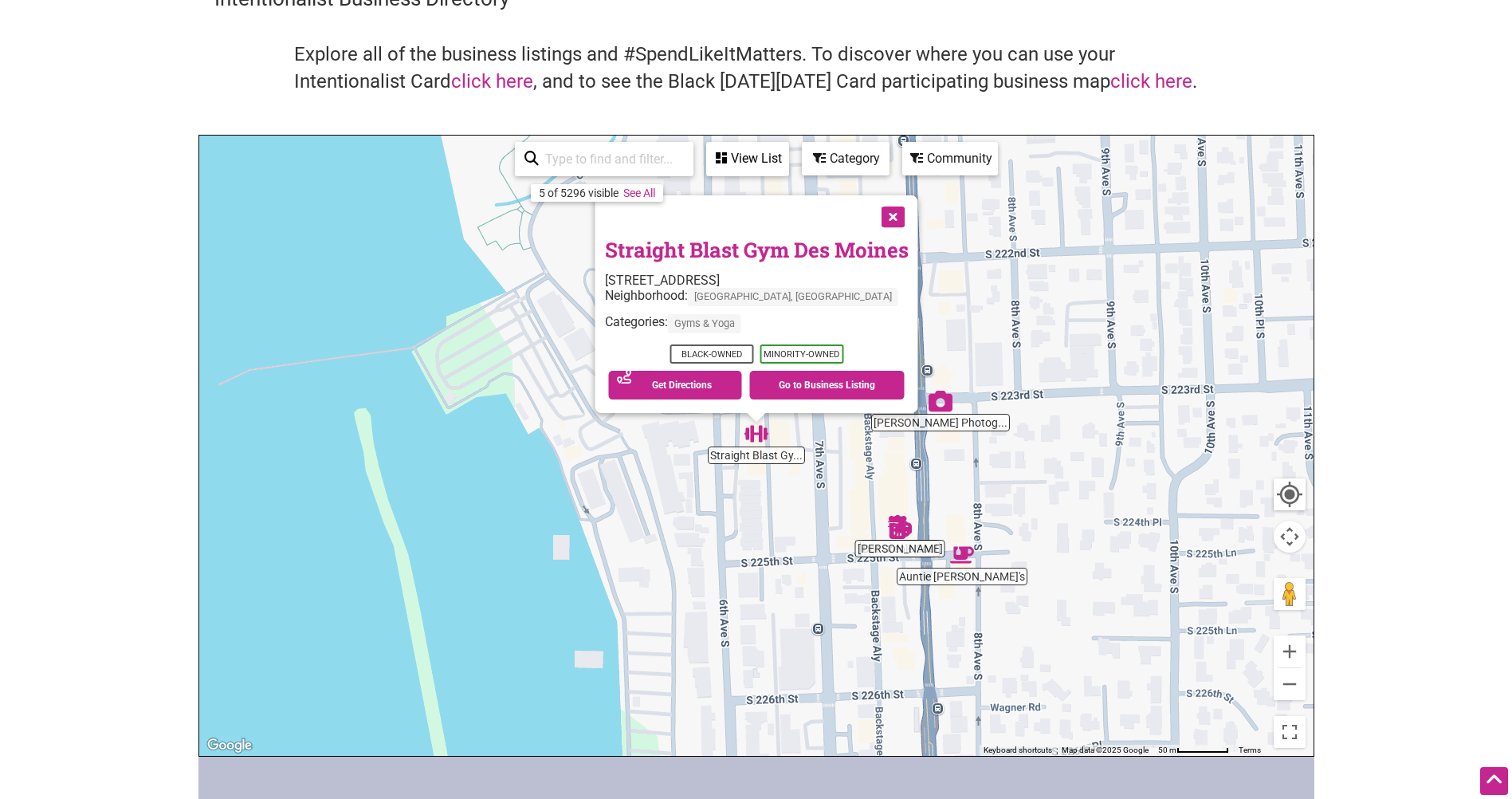
click at [889, 214] on button "Close" at bounding box center [891, 215] width 40 height 40
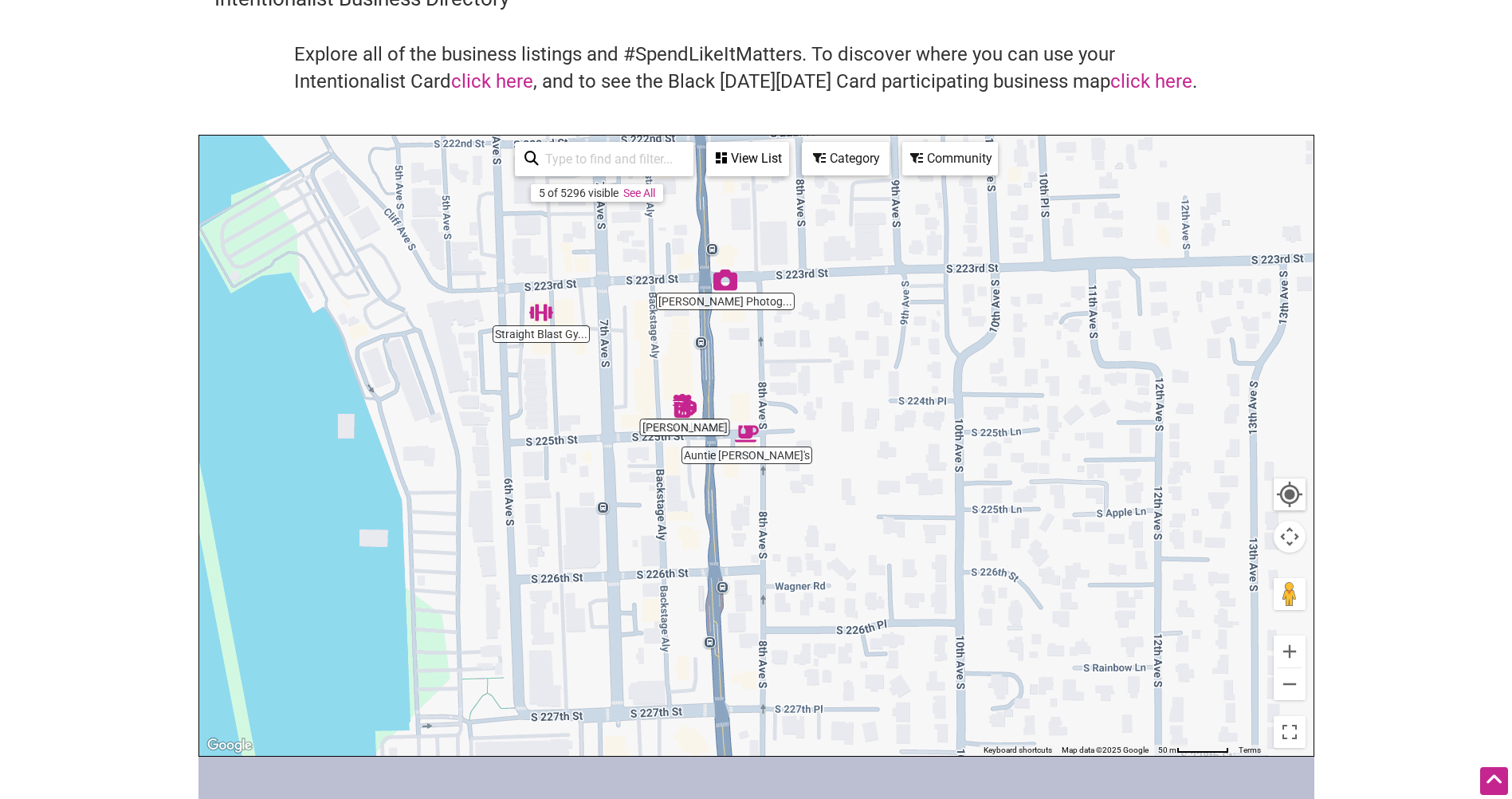
drag, startPoint x: 1018, startPoint y: 418, endPoint x: 634, endPoint y: 235, distance: 425.4
click at [655, 243] on div "To navigate, press the arrow keys." at bounding box center [757, 446] width 1114 height 621
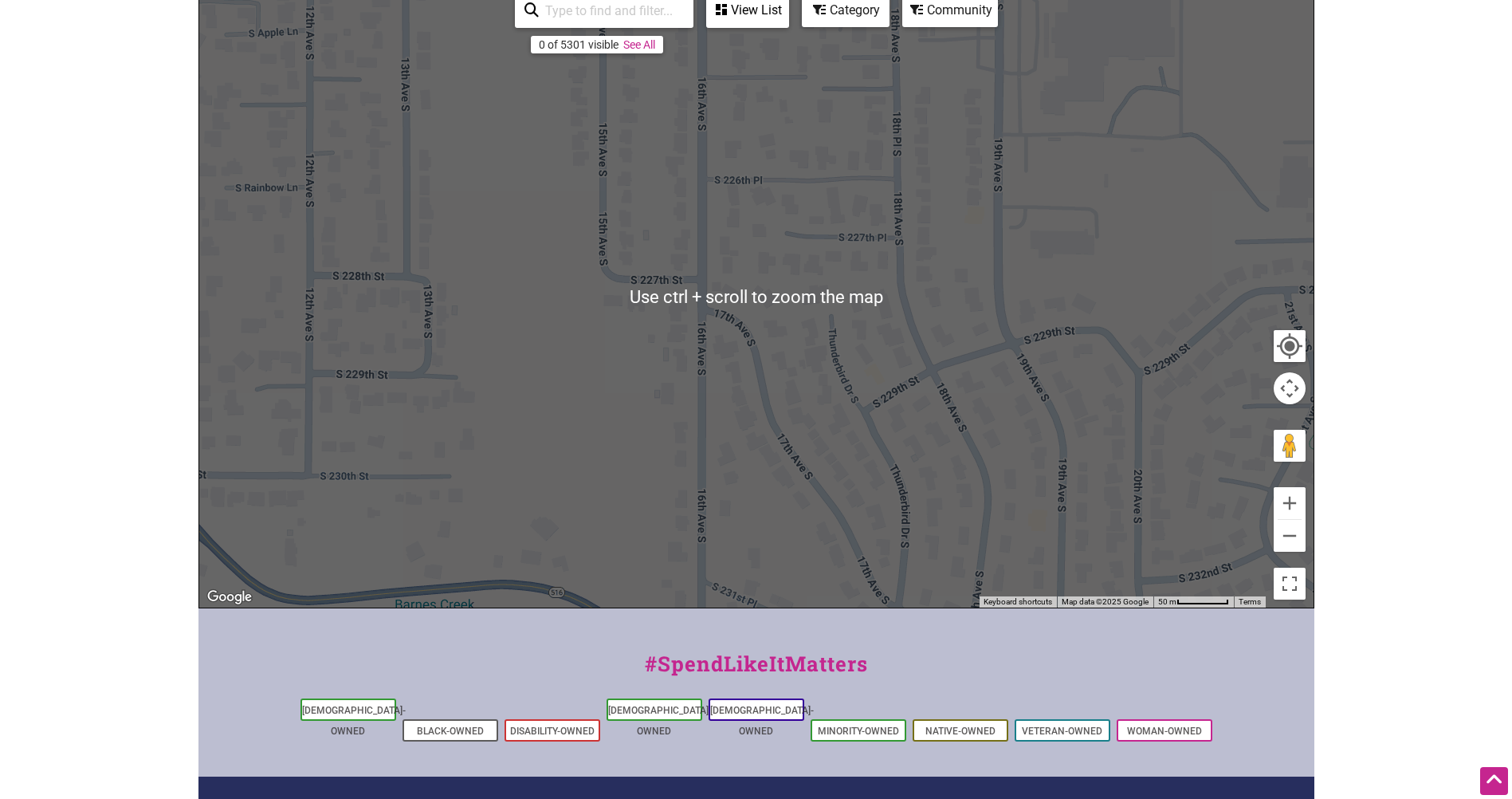
scroll to position [0, 0]
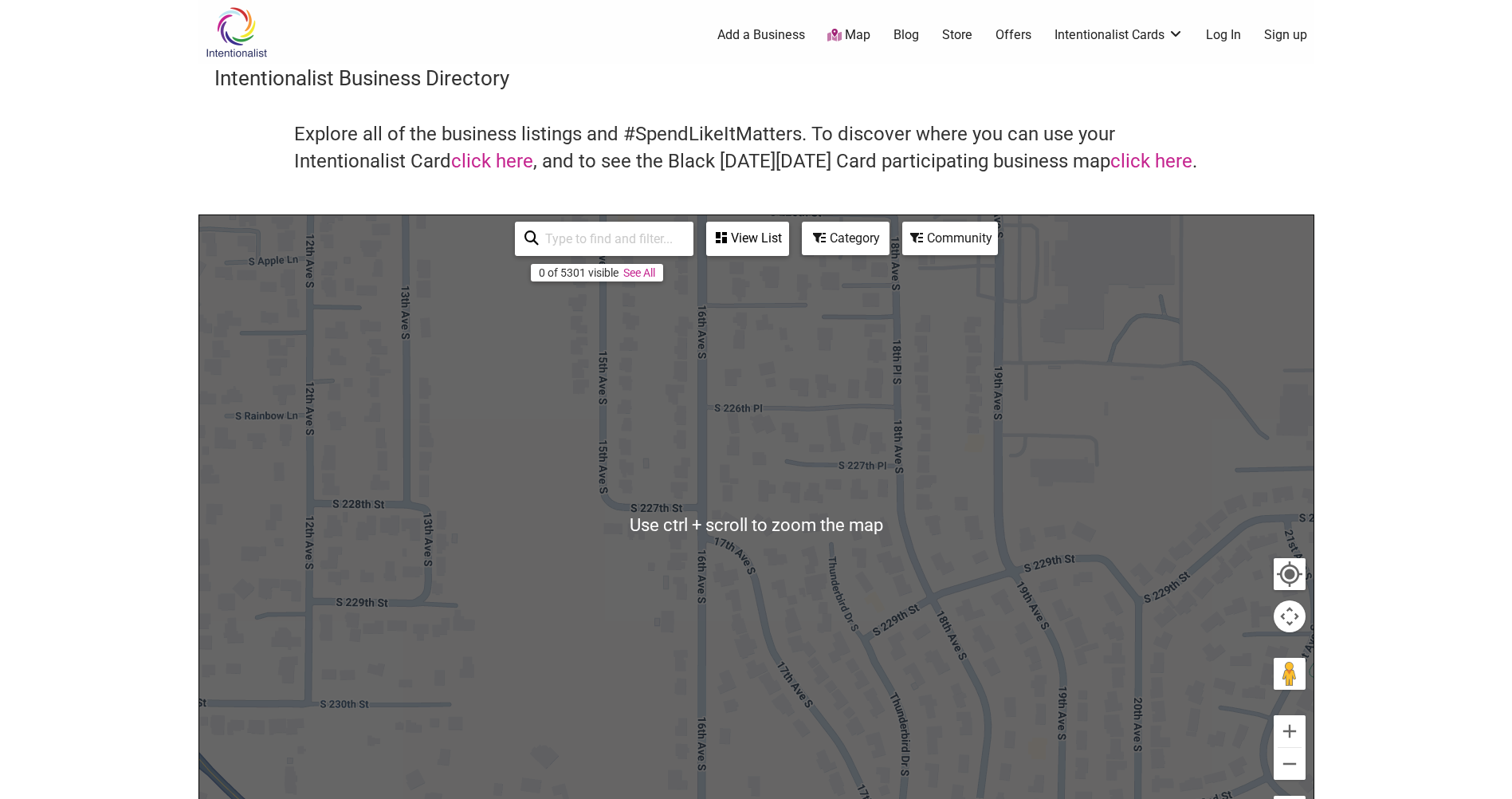
click at [227, 42] on img at bounding box center [236, 32] width 76 height 52
